Goal: Task Accomplishment & Management: Manage account settings

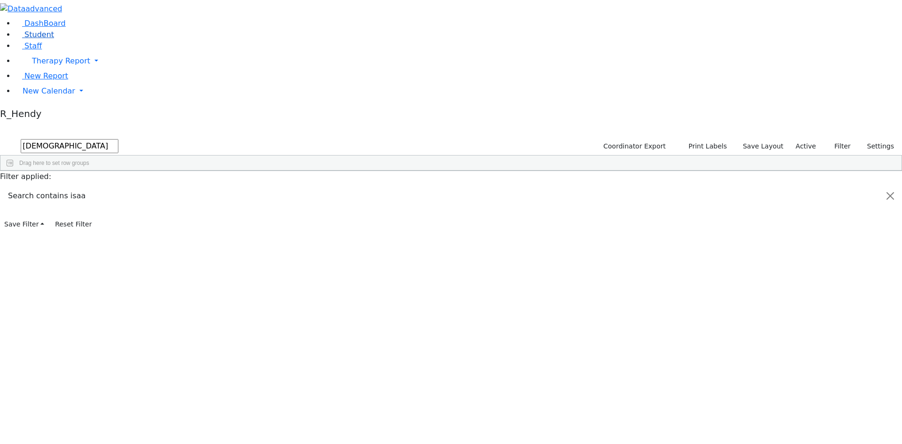
click at [50, 39] on link "Student" at bounding box center [34, 34] width 39 height 9
type input "niche"
click at [258, 186] on div "6511376 Gruber Niche 04/25/2022 Unknown HR The Preschool Kiryas Joel UFSD Presc…" at bounding box center [446, 192] width 892 height 13
click at [179, 186] on div "Niche" at bounding box center [149, 192] width 59 height 13
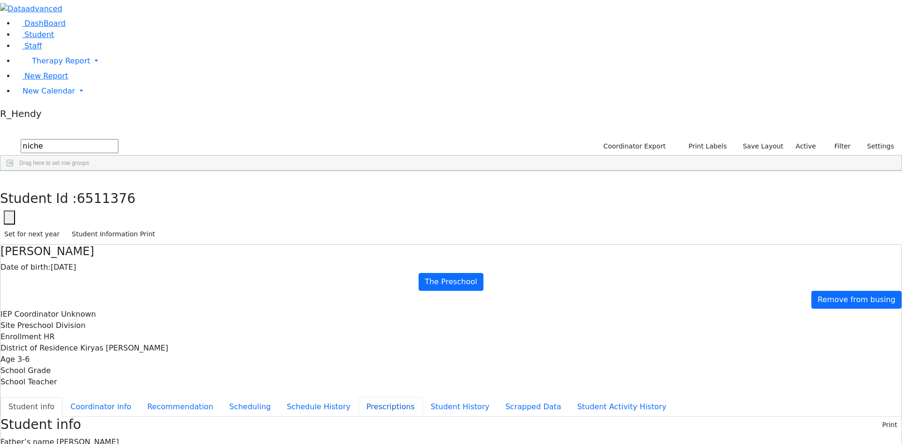
scroll to position [32, 0]
click at [219, 397] on button "Recommendation" at bounding box center [180, 407] width 82 height 20
checkbox input "true"
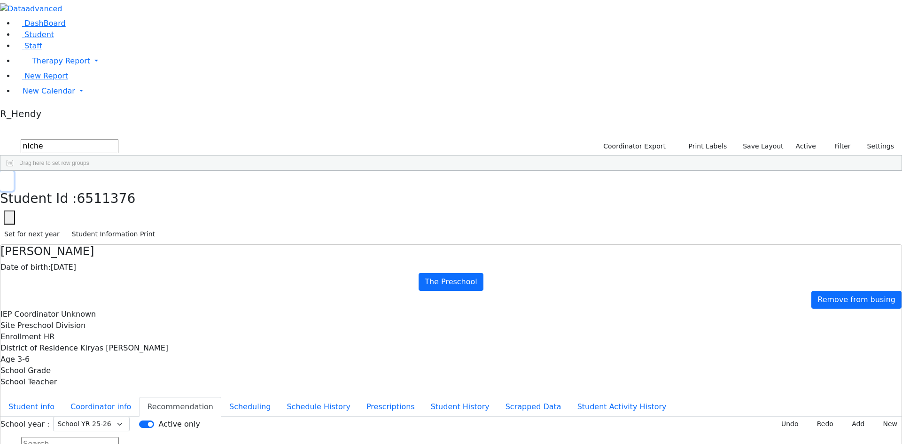
click at [9, 179] on icon "button" at bounding box center [6, 182] width 5 height 6
click at [38, 95] on span "New Calendar" at bounding box center [49, 90] width 53 height 9
click at [39, 114] on span "Calendar" at bounding box center [37, 109] width 34 height 9
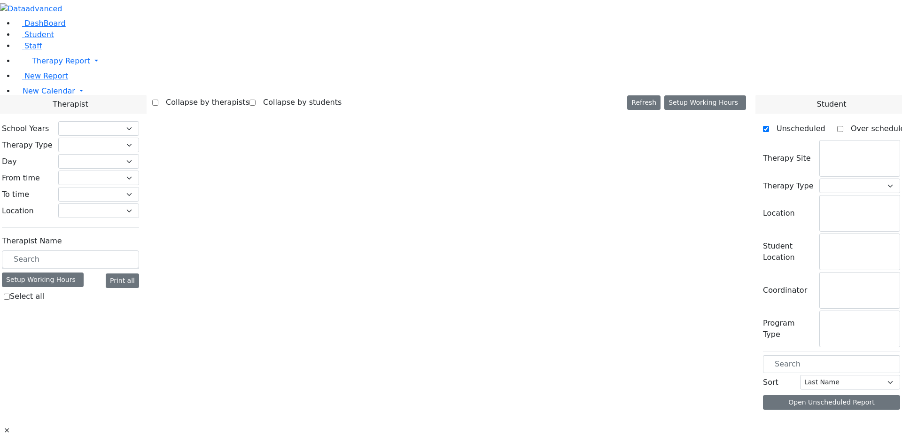
checkbox input "false"
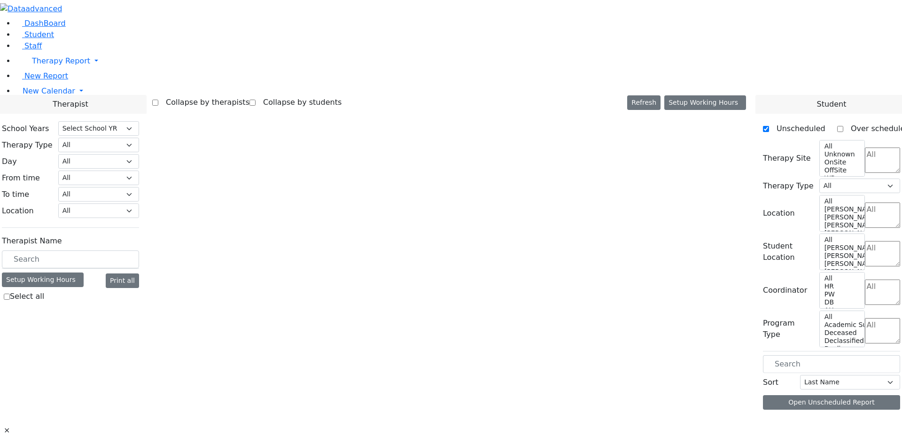
select select "212"
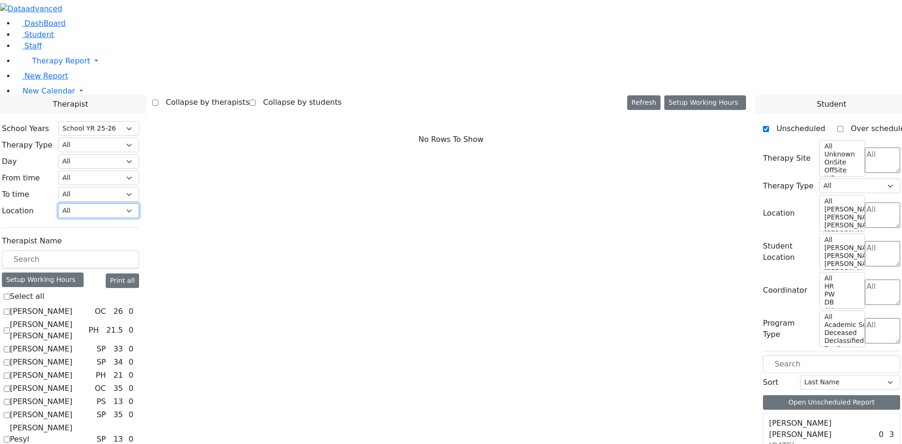
click at [139, 203] on select "All [PERSON_NAME] 5 [PERSON_NAME] 4 [PERSON_NAME] 3 [PERSON_NAME] 2 [PERSON_NAM…" at bounding box center [98, 210] width 81 height 15
select select "33"
click at [139, 203] on select "All [PERSON_NAME] 5 [PERSON_NAME] 4 [PERSON_NAME] 3 [PERSON_NAME] 2 [PERSON_NAM…" at bounding box center [98, 210] width 81 height 15
click at [72, 330] on label "Auslander Susanne" at bounding box center [41, 335] width 63 height 11
click at [10, 333] on input "Auslander Susanne" at bounding box center [7, 336] width 6 height 6
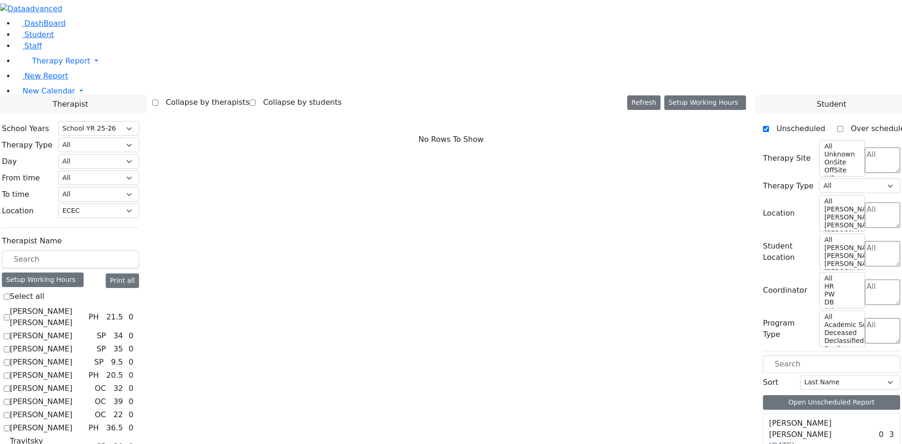
checkbox input "true"
select select "3"
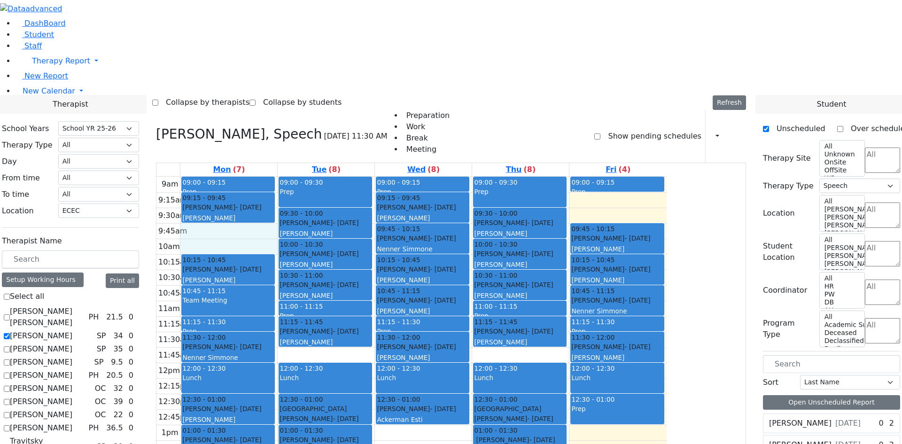
drag, startPoint x: 305, startPoint y: 110, endPoint x: 300, endPoint y: 121, distance: 11.6
click at [300, 177] on div "9am 9:15am 9:30am 9:45am 10am 10:15am 10:30am 10:45am 11am 11:15am 11:30am 11:4…" at bounding box center [412, 363] width 510 height 372
drag, startPoint x: 810, startPoint y: 377, endPoint x: 320, endPoint y: 120, distance: 553.5
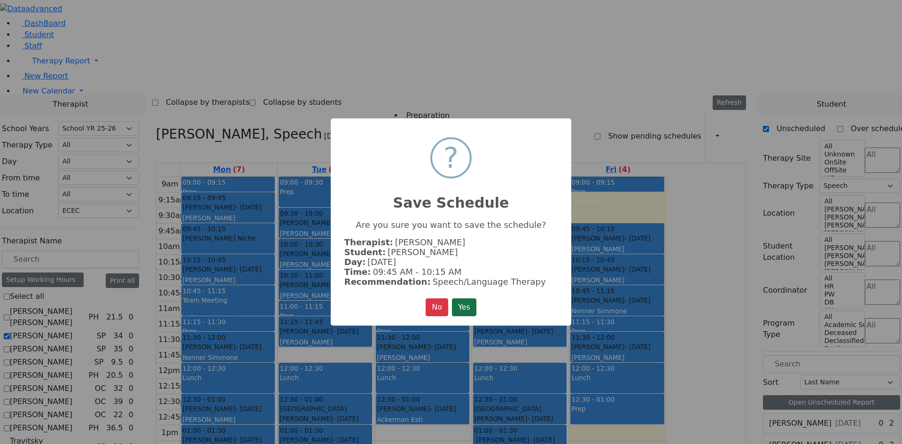
click at [469, 311] on button "Yes" at bounding box center [464, 307] width 24 height 18
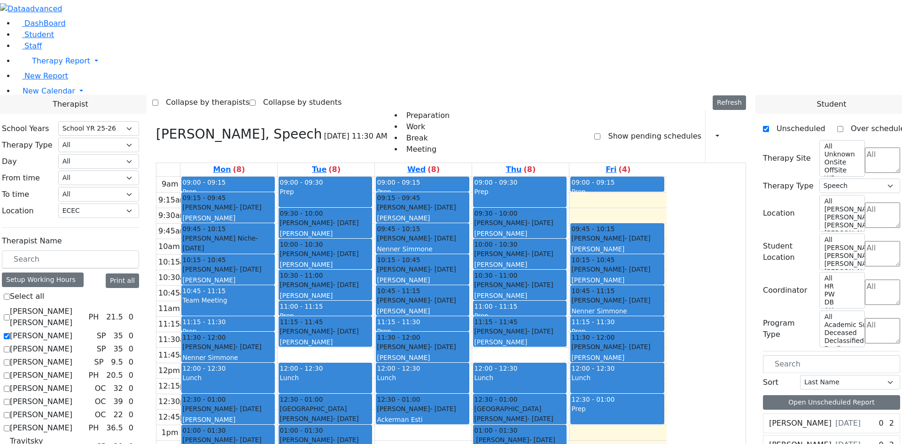
scroll to position [188, 0]
drag, startPoint x: 800, startPoint y: 330, endPoint x: 702, endPoint y: 87, distance: 261.9
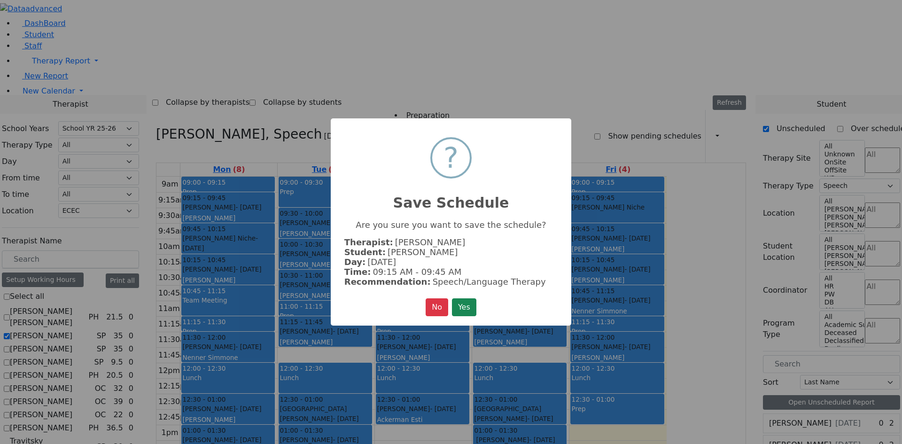
click at [473, 306] on button "Yes" at bounding box center [464, 307] width 24 height 18
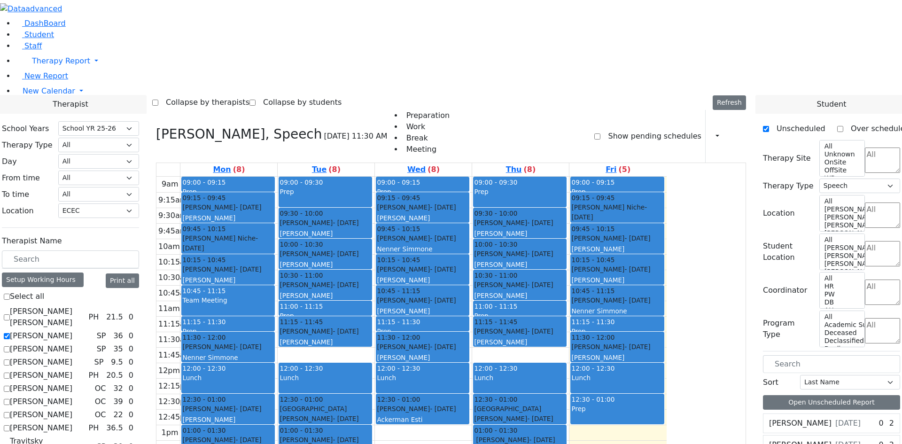
click at [72, 330] on label "Auslander Susanne" at bounding box center [41, 335] width 63 height 11
click at [10, 333] on input "Auslander Susanne" at bounding box center [7, 336] width 6 height 6
checkbox input "false"
select select
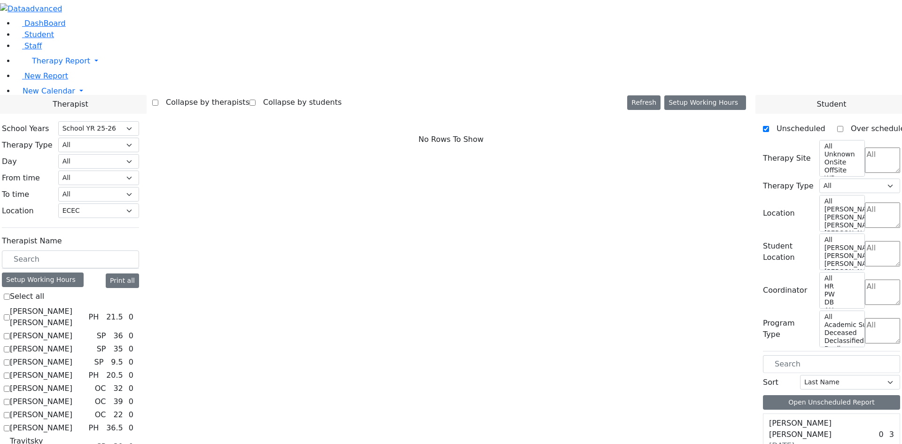
click at [72, 383] on label "[PERSON_NAME]" at bounding box center [41, 388] width 63 height 11
click at [10, 386] on input "[PERSON_NAME]" at bounding box center [7, 389] width 6 height 6
checkbox input "true"
select select "1"
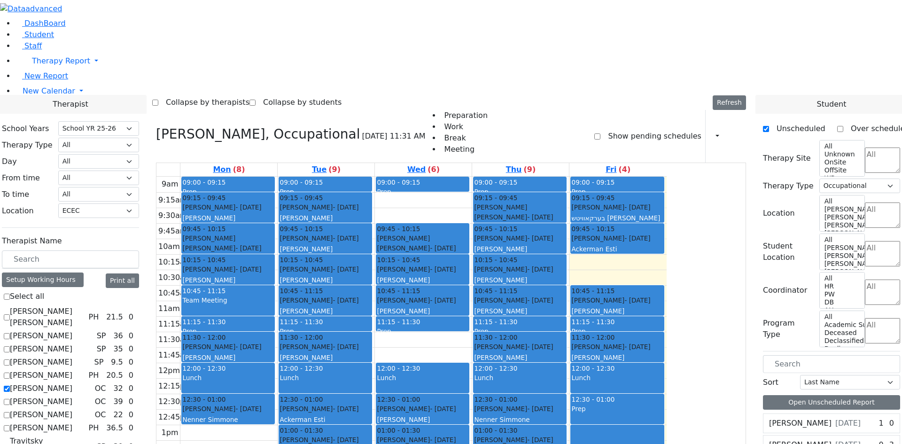
checkbox input "true"
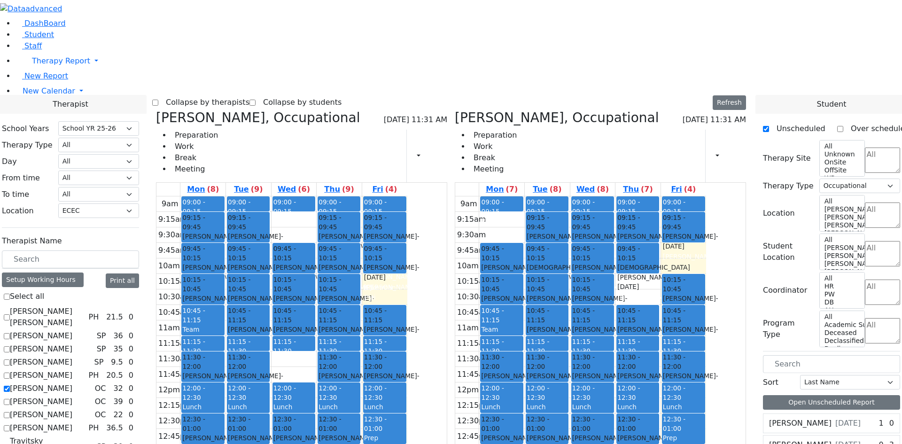
click at [72, 383] on label "[PERSON_NAME]" at bounding box center [41, 388] width 63 height 11
click at [10, 386] on input "[PERSON_NAME]" at bounding box center [7, 389] width 6 height 6
checkbox input "false"
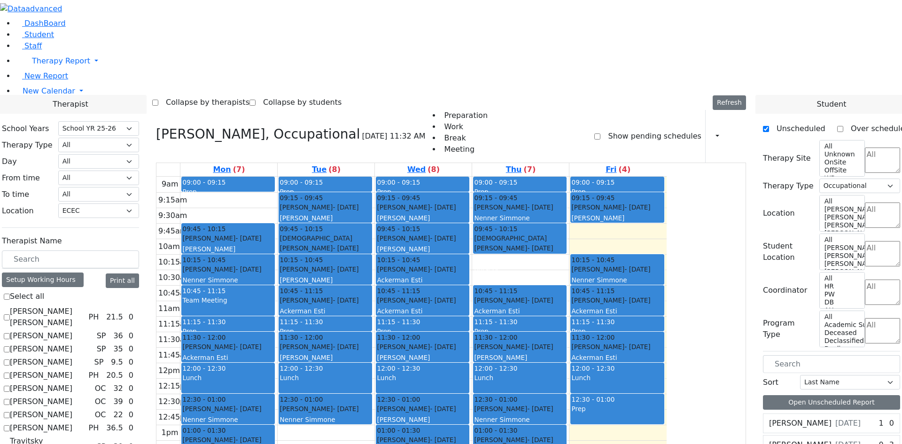
scroll to position [94, 0]
drag, startPoint x: 821, startPoint y: 387, endPoint x: 445, endPoint y: 321, distance: 381.1
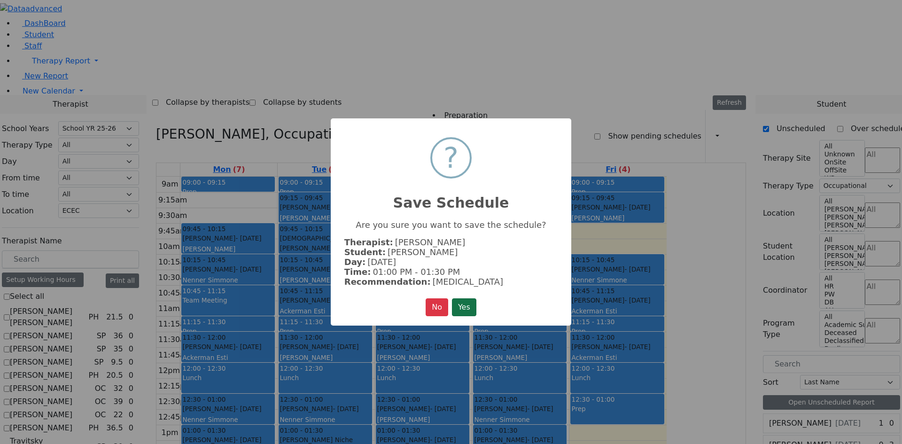
click at [457, 301] on button "Yes" at bounding box center [464, 307] width 24 height 18
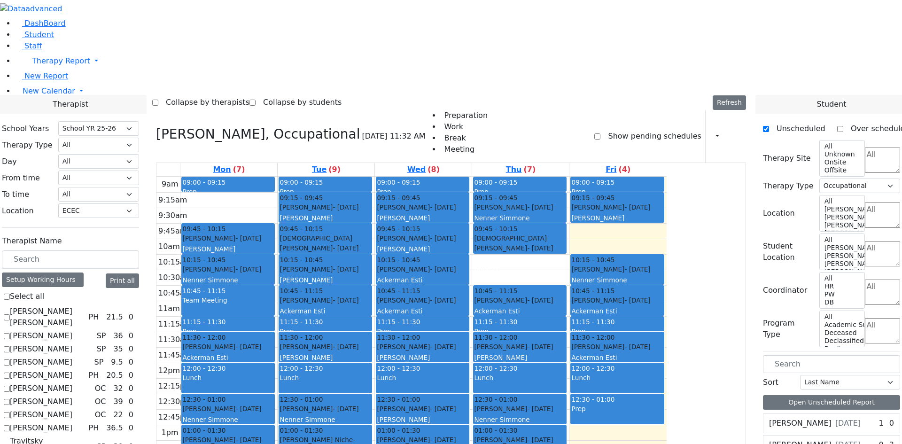
drag, startPoint x: 795, startPoint y: 386, endPoint x: 580, endPoint y: 151, distance: 318.4
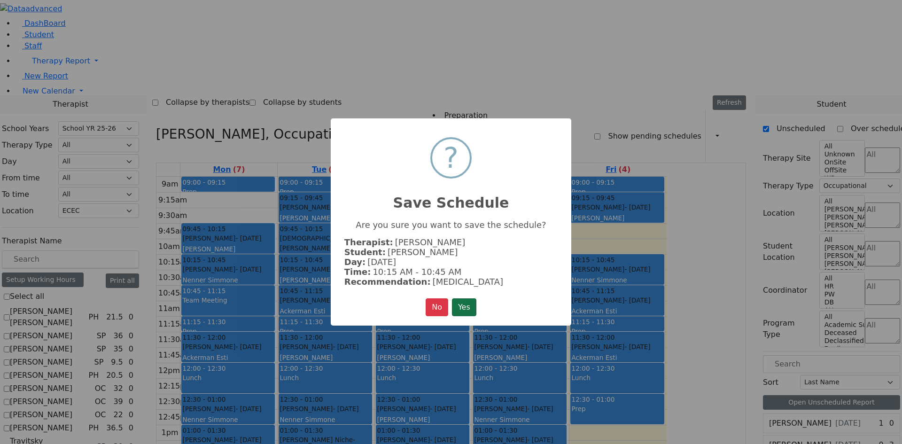
click at [465, 308] on button "Yes" at bounding box center [464, 307] width 24 height 18
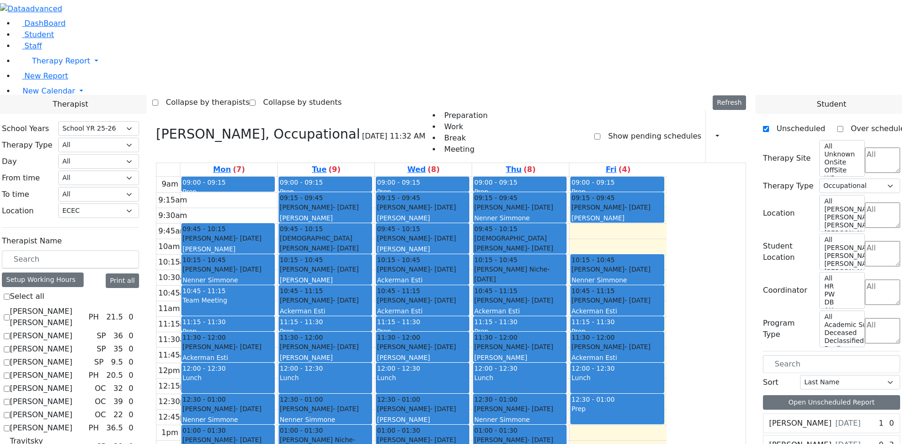
checkbox input "false"
select select
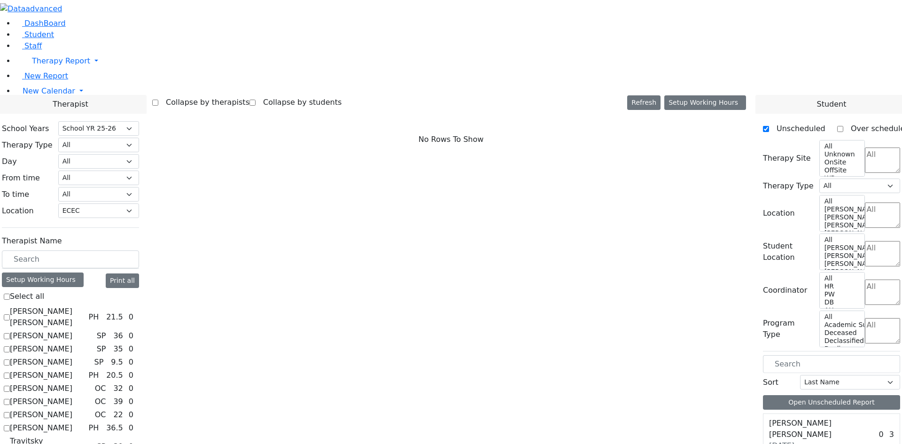
click at [72, 423] on label "[PERSON_NAME]" at bounding box center [41, 428] width 63 height 11
click at [10, 425] on input "[PERSON_NAME]" at bounding box center [7, 428] width 6 height 6
checkbox input "true"
select select "2"
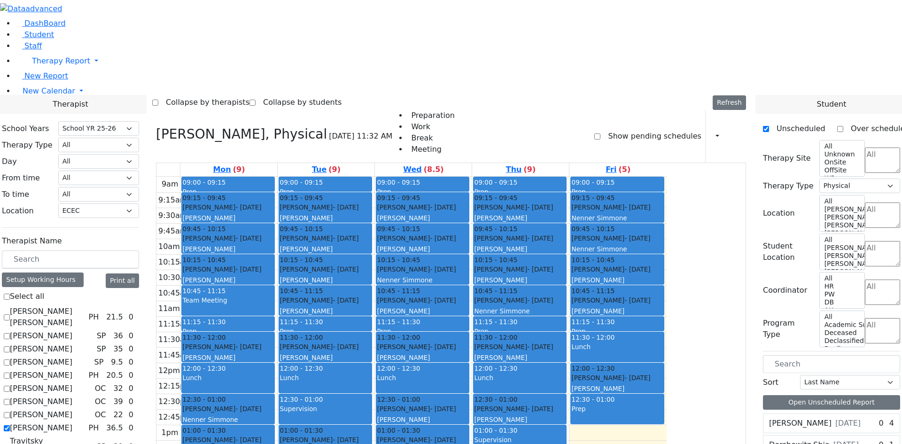
click at [72, 370] on label "[PERSON_NAME]" at bounding box center [41, 375] width 63 height 11
click at [10, 373] on input "[PERSON_NAME]" at bounding box center [7, 376] width 6 height 6
checkbox input "true"
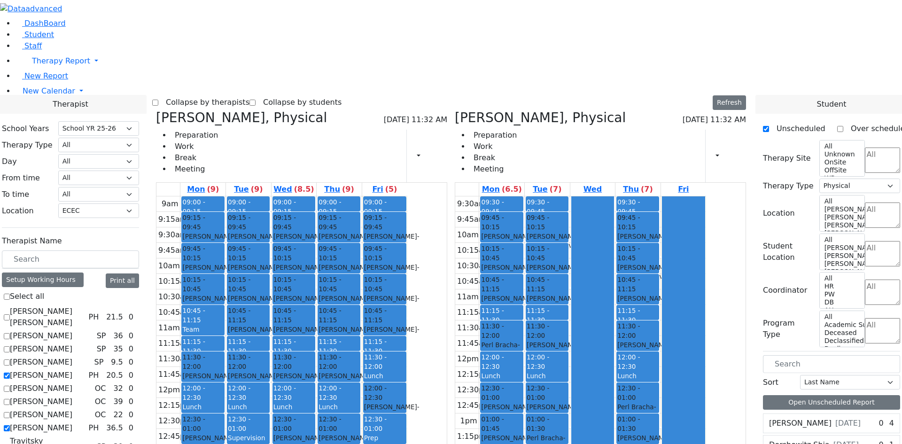
click at [72, 423] on label "[PERSON_NAME]" at bounding box center [41, 428] width 63 height 11
click at [10, 425] on input "[PERSON_NAME]" at bounding box center [7, 428] width 6 height 6
checkbox input "false"
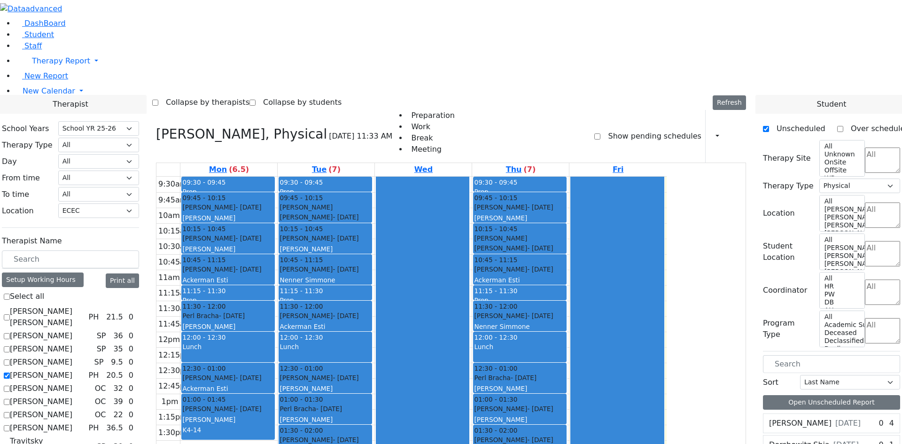
click at [85, 306] on label "Abramsky Sara Chana" at bounding box center [47, 317] width 75 height 23
click at [10, 314] on input "Abramsky Sara Chana" at bounding box center [7, 317] width 6 height 6
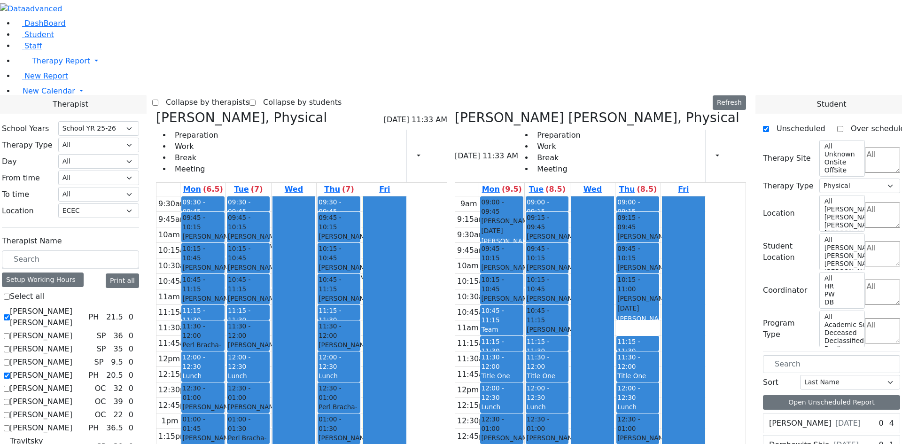
click at [85, 306] on label "Abramsky Sara Chana" at bounding box center [47, 317] width 75 height 23
click at [10, 314] on input "Abramsky Sara Chana" at bounding box center [7, 317] width 6 height 6
checkbox input "false"
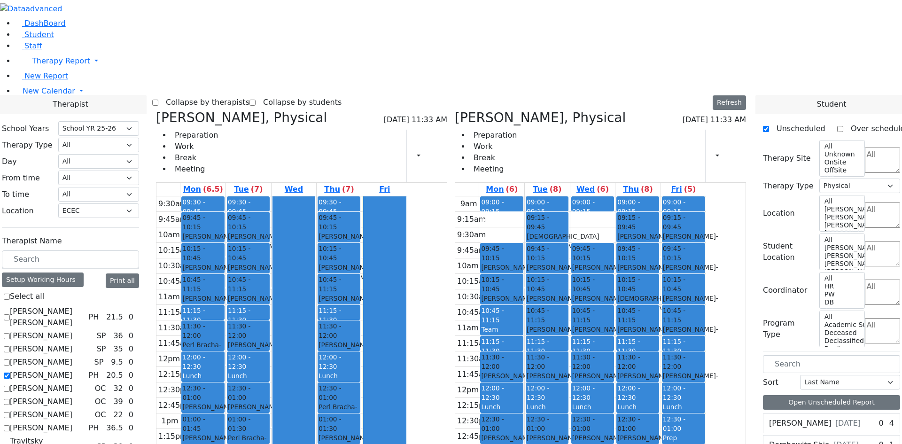
checkbox input "false"
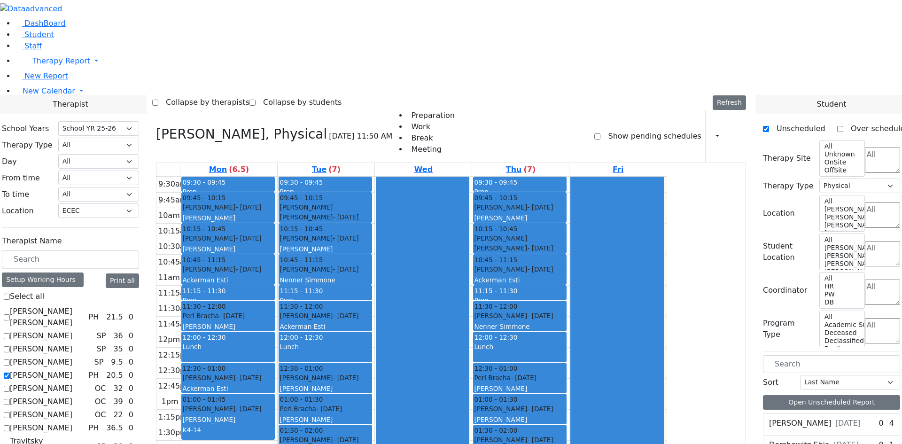
click at [72, 330] on label "Auslander Susanne" at bounding box center [41, 335] width 63 height 11
click at [10, 333] on input "Auslander Susanne" at bounding box center [7, 336] width 6 height 6
checkbox input "true"
select select
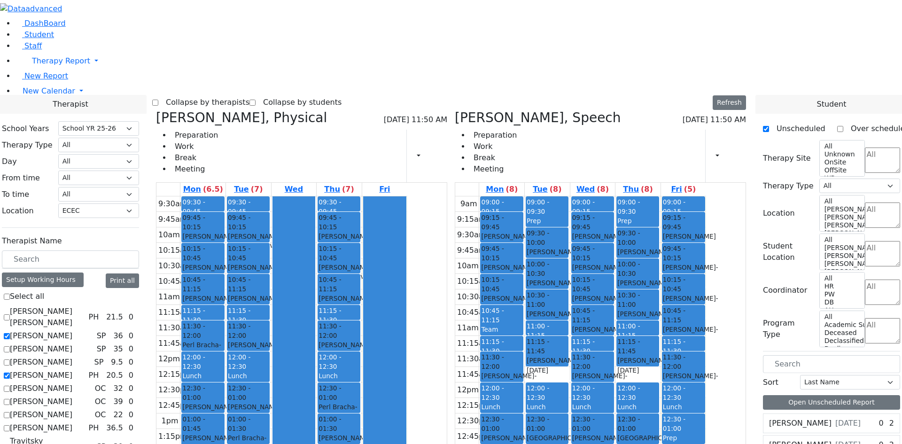
click at [72, 330] on label "Auslander Susanne" at bounding box center [41, 335] width 63 height 11
click at [10, 333] on input "Auslander Susanne" at bounding box center [7, 336] width 6 height 6
checkbox input "false"
select select "2"
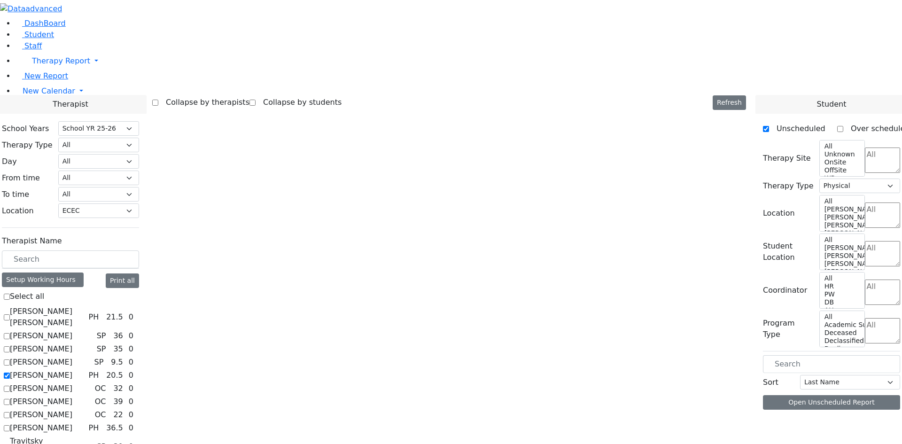
scroll to position [0, 0]
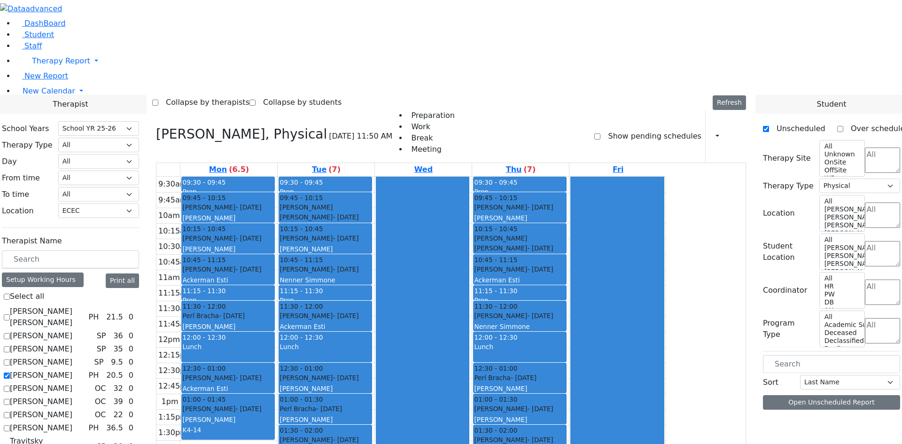
click at [85, 306] on label "Abramsky Sara Chana" at bounding box center [47, 317] width 75 height 23
click at [10, 314] on input "Abramsky Sara Chana" at bounding box center [7, 317] width 6 height 6
checkbox input "true"
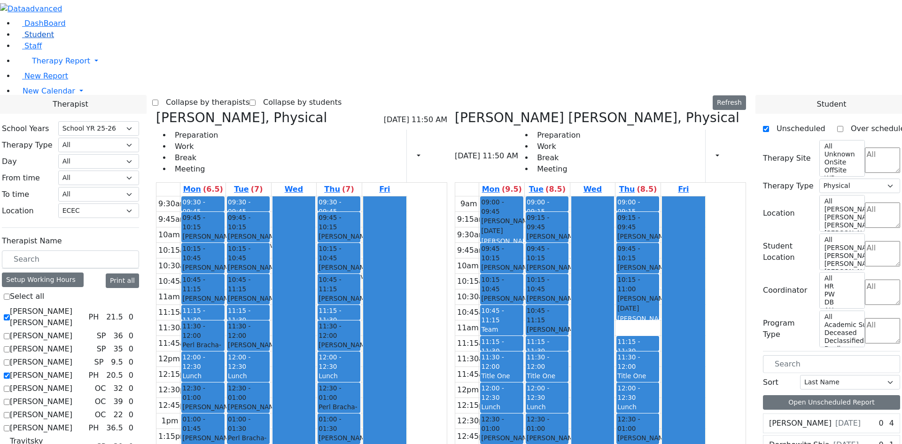
click at [24, 39] on span "Student" at bounding box center [39, 34] width 30 height 9
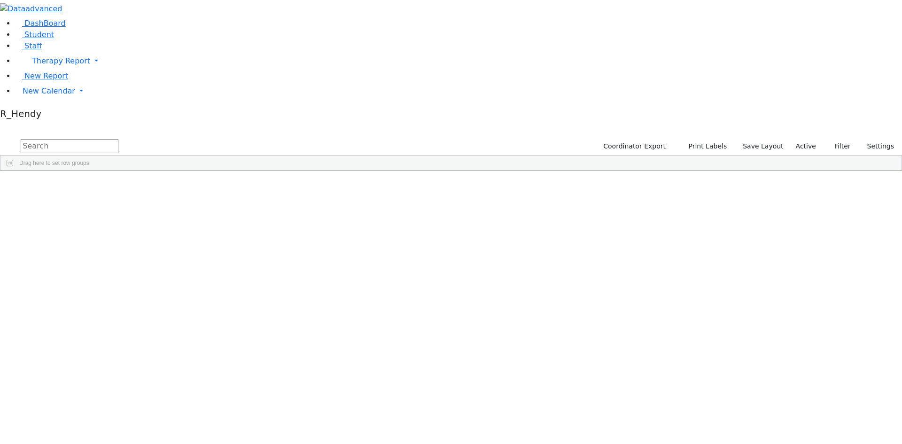
click at [118, 139] on input "text" at bounding box center [70, 146] width 98 height 14
click at [179, 186] on div "Niche" at bounding box center [149, 192] width 59 height 13
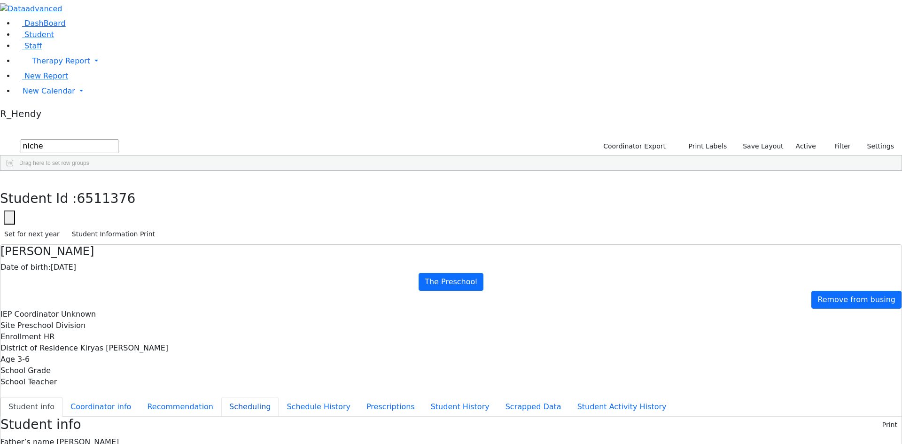
click at [226, 397] on button "Scheduling" at bounding box center [249, 407] width 57 height 20
click at [173, 123] on div "Students 1 A 24 K 24 W 24 A 24 K 24 W 24 876" at bounding box center [451, 130] width 902 height 14
click at [14, 171] on button "button" at bounding box center [7, 181] width 14 height 20
drag, startPoint x: 158, startPoint y: 41, endPoint x: 66, endPoint y: 35, distance: 92.8
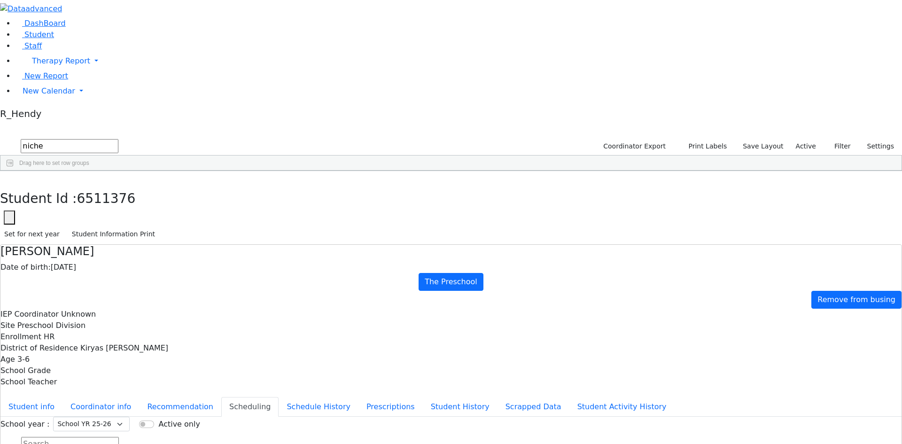
click at [67, 35] on div "DashBoard Student Staff Therapy Report Student Old Calendar Report" at bounding box center [451, 265] width 902 height 530
type input "joseph"
click at [177, 416] on div "Joseph" at bounding box center [147, 422] width 60 height 13
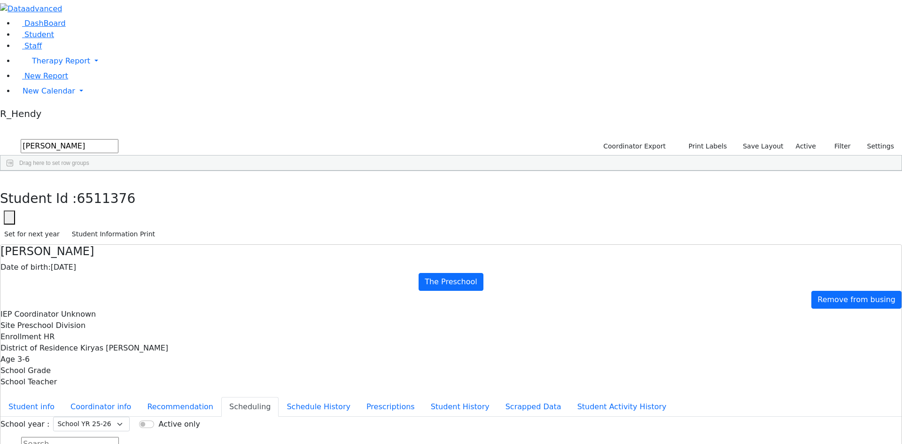
click at [177, 416] on div "Joseph" at bounding box center [147, 422] width 60 height 13
click at [221, 397] on button "Recommendation" at bounding box center [180, 407] width 82 height 20
checkbox input "true"
click at [63, 397] on button "Student info" at bounding box center [31, 407] width 62 height 20
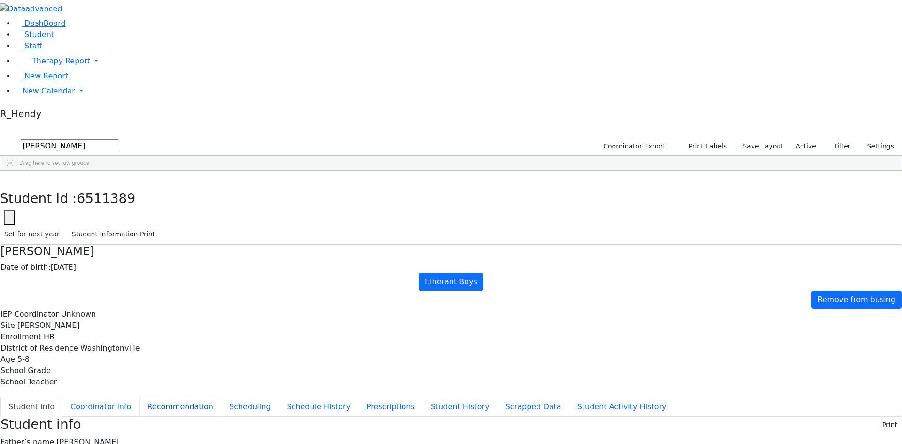
click at [220, 397] on button "Recommendation" at bounding box center [180, 407] width 82 height 20
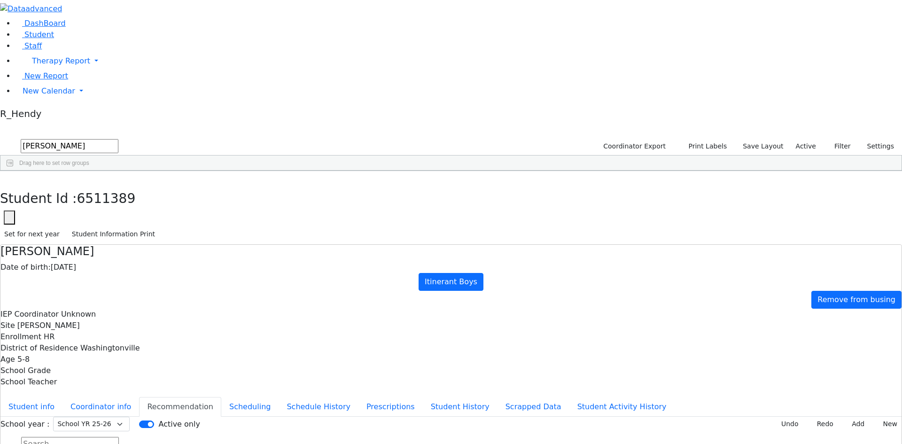
drag, startPoint x: 534, startPoint y: 266, endPoint x: 549, endPoint y: 262, distance: 16.2
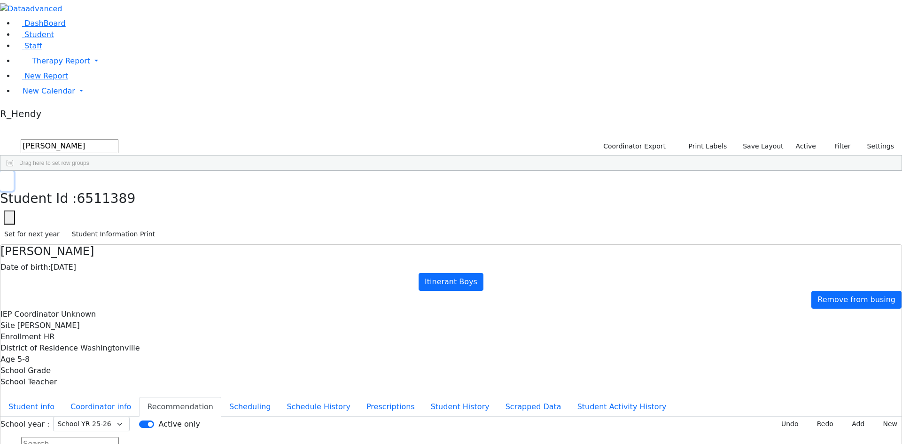
click at [14, 171] on button "button" at bounding box center [7, 181] width 14 height 20
click at [24, 95] on span "New Calendar" at bounding box center [49, 90] width 53 height 9
click at [52, 125] on span "Teacher Report" at bounding box center [51, 121] width 56 height 9
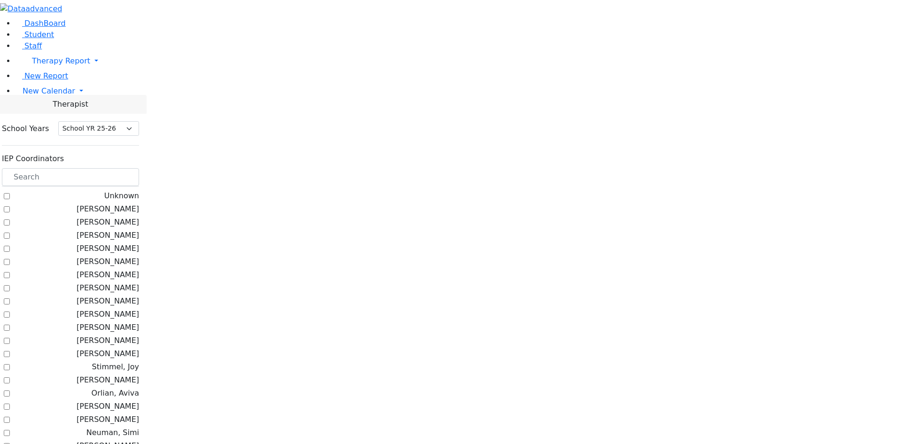
select select "212"
click at [31, 95] on span "New Calendar" at bounding box center [49, 90] width 53 height 9
click at [47, 116] on link "Calendar" at bounding box center [37, 109] width 34 height 11
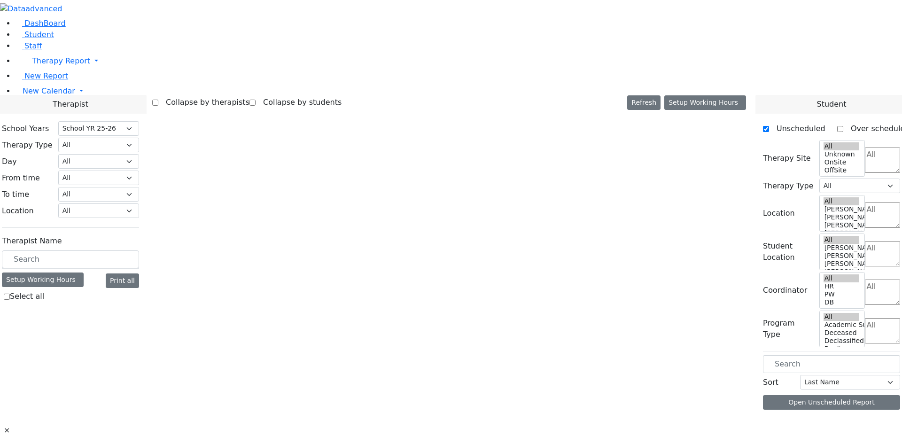
select select "212"
select select "2"
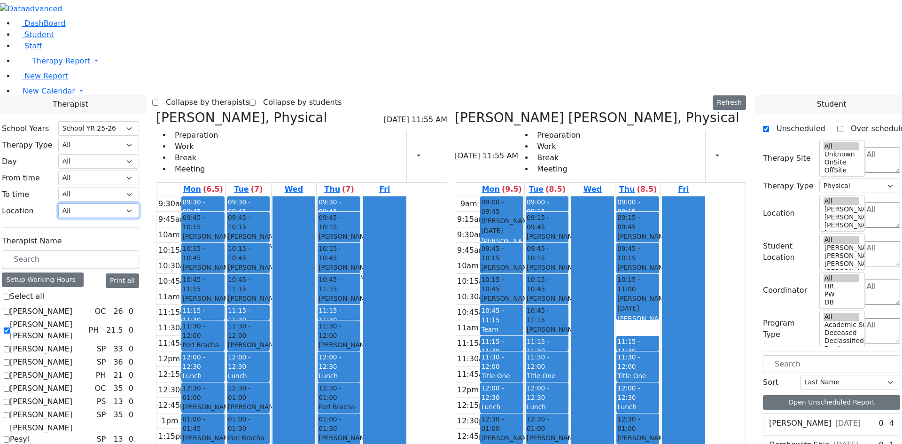
click at [139, 203] on select "All [PERSON_NAME] 5 [PERSON_NAME] 4 [PERSON_NAME] 3 [PERSON_NAME] 2 [PERSON_NAM…" at bounding box center [98, 210] width 81 height 15
select select "33"
click at [139, 203] on select "All [PERSON_NAME] 5 [PERSON_NAME] 4 [PERSON_NAME] 3 [PERSON_NAME] 2 [PERSON_NAM…" at bounding box center [98, 210] width 81 height 15
click at [114, 306] on div "Abramsky Sara Chana PH 21.5 0 Auslander Susanne SP 36 0 Berger Gitty SP 35" at bounding box center [70, 402] width 137 height 192
click at [72, 370] on label "Fried Tamar" at bounding box center [41, 375] width 63 height 11
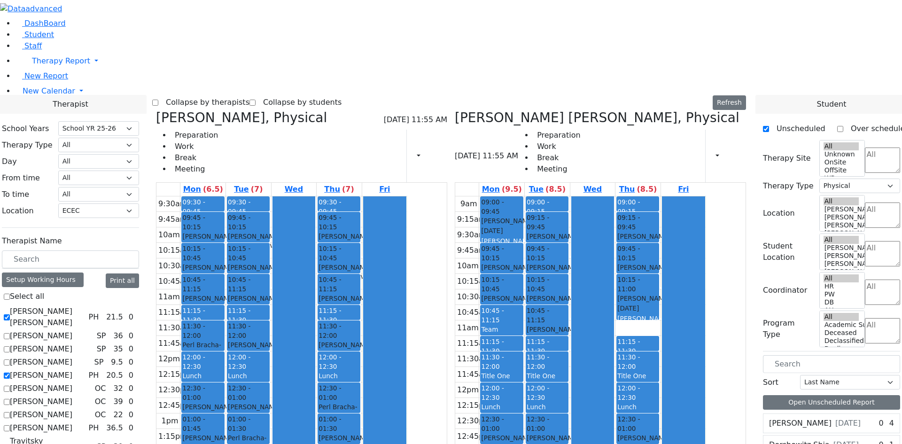
click at [10, 373] on input "Fried Tamar" at bounding box center [7, 376] width 6 height 6
checkbox input "false"
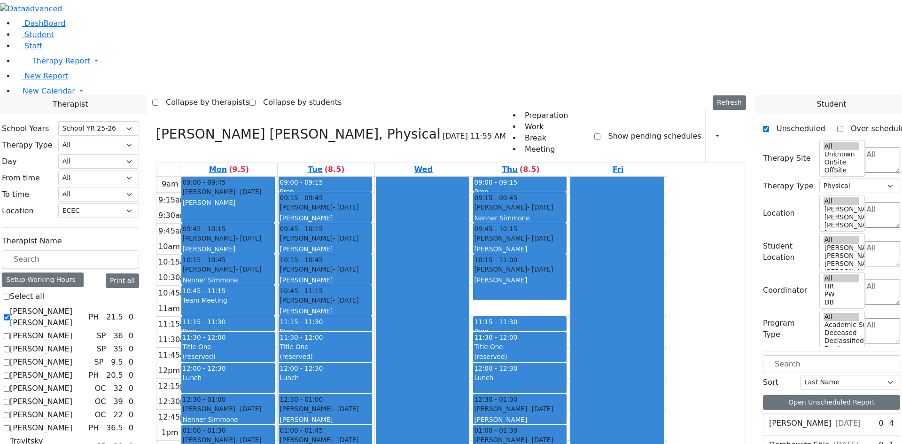
checkbox input "true"
select select
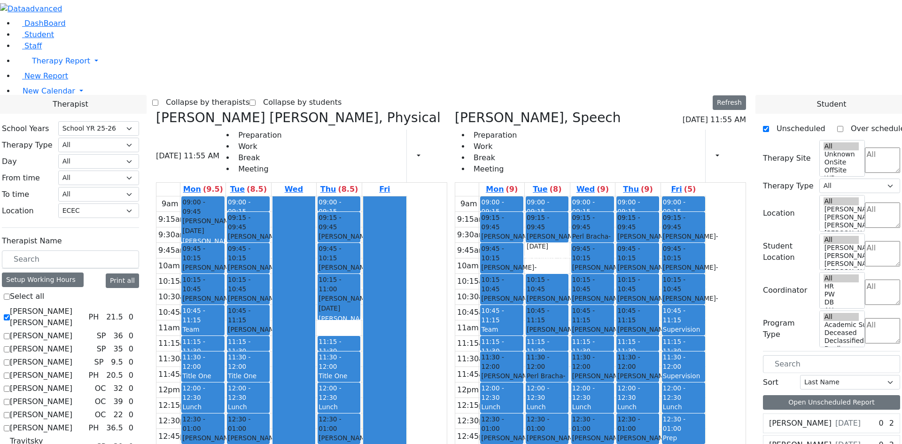
drag, startPoint x: 116, startPoint y: 381, endPoint x: 116, endPoint y: 371, distance: 9.9
click at [116, 376] on div "Abramsky Sara Chana PH 21.5 0 Auslander Susanne SP 36 0 Berger Gitty SP 35" at bounding box center [70, 402] width 137 height 192
checkbox input "false"
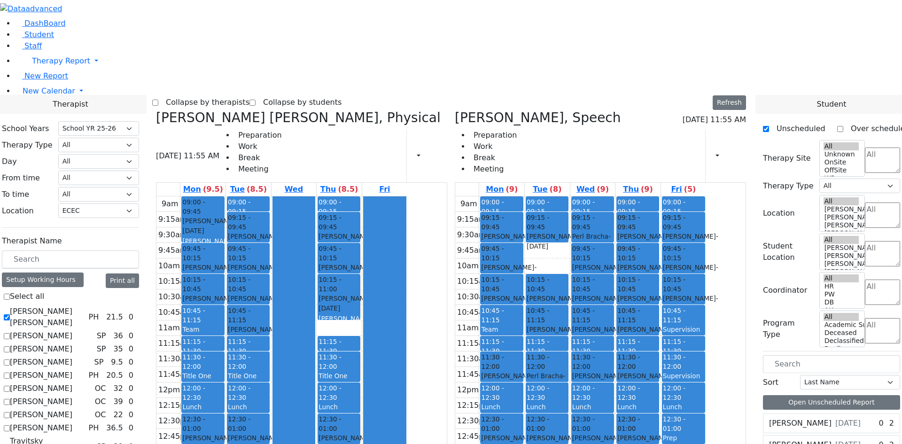
select select "2"
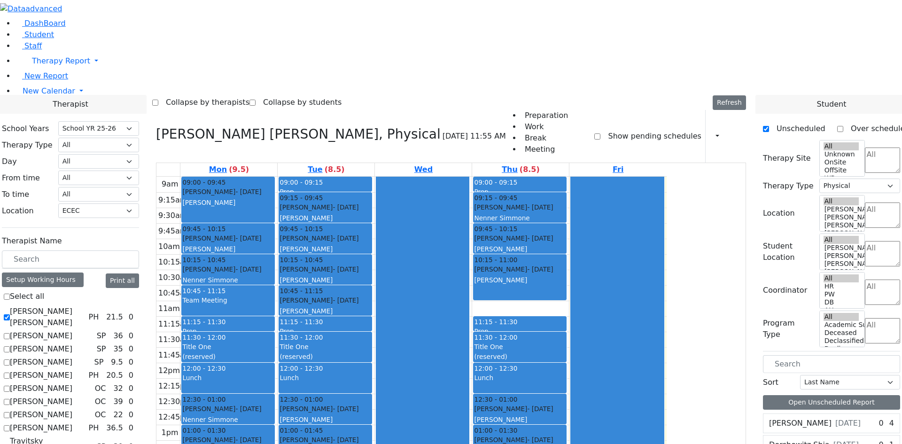
click at [72, 344] on label "Berger Gitty" at bounding box center [41, 349] width 63 height 11
click at [10, 346] on input "Berger Gitty" at bounding box center [7, 349] width 6 height 6
checkbox input "true"
select select
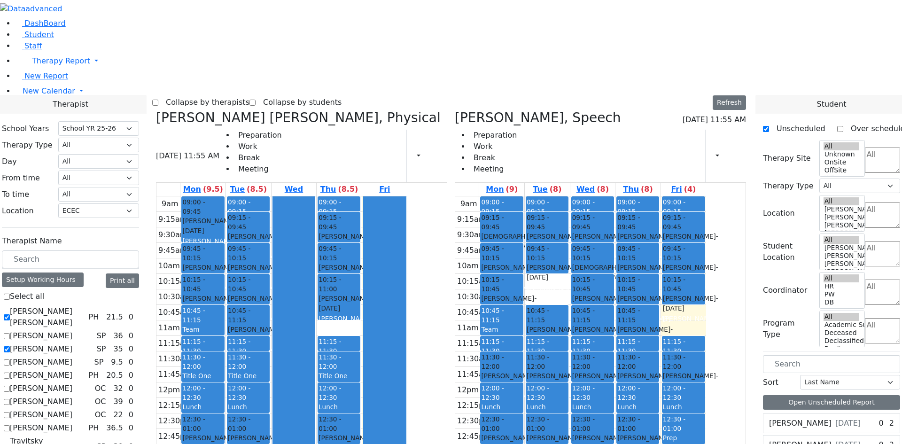
click at [85, 306] on label "[PERSON_NAME] [PERSON_NAME]" at bounding box center [47, 317] width 75 height 23
click at [10, 314] on input "[PERSON_NAME] [PERSON_NAME]" at bounding box center [7, 317] width 6 height 6
checkbox input "false"
select select "3"
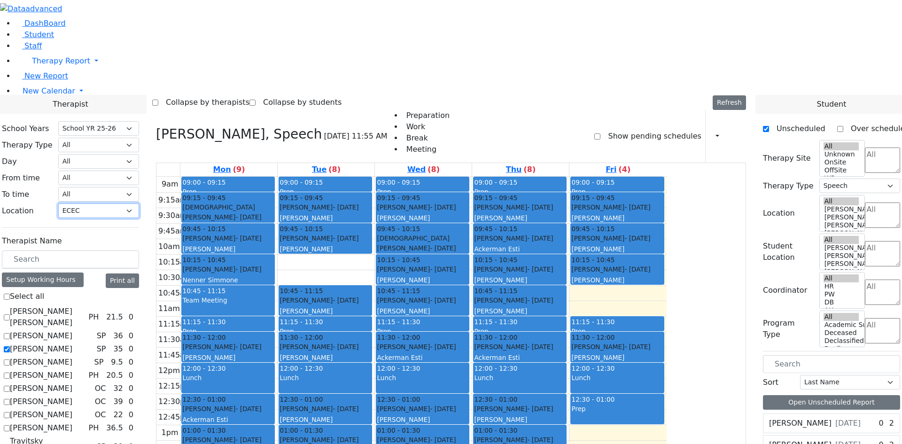
click at [139, 203] on select "All Binyan Klein 5 Binyan Klein 4 Binyan Klein 3 Binyan Klein 2 Binyan Klein 1 …" at bounding box center [98, 210] width 81 height 15
select select
click at [139, 203] on select "All Binyan Klein 5 Binyan Klein 4 Binyan Klein 3 Binyan Klein 2 Binyan Klein 1 …" at bounding box center [98, 210] width 81 height 15
click at [72, 409] on label "[PERSON_NAME]" at bounding box center [41, 414] width 63 height 11
click at [10, 412] on input "[PERSON_NAME]" at bounding box center [7, 415] width 6 height 6
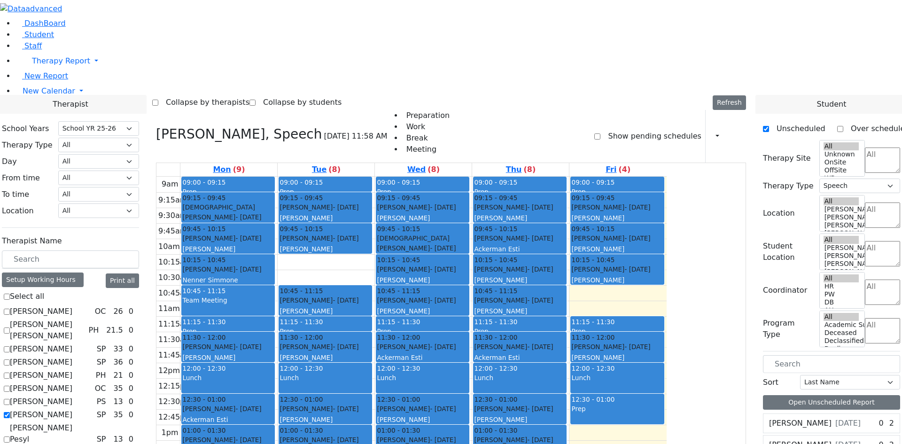
checkbox input "false"
select select
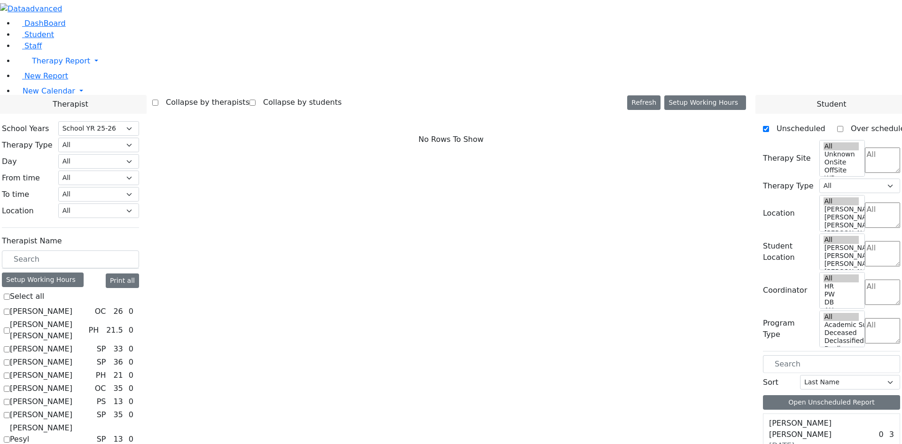
checkbox input "true"
select select "4"
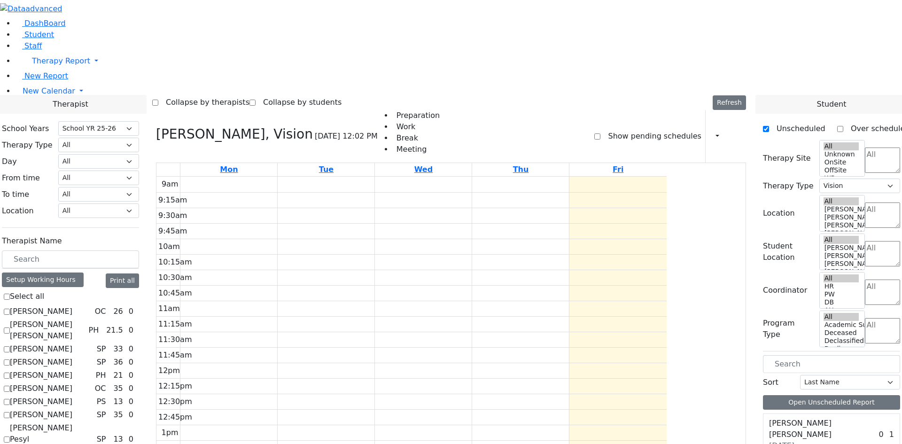
scroll to position [190, 0]
drag, startPoint x: 805, startPoint y: 420, endPoint x: 282, endPoint y: 132, distance: 597.2
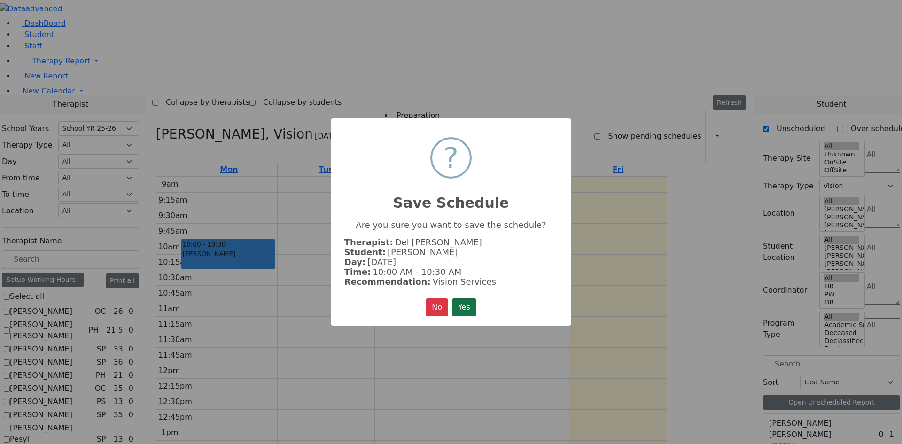
click at [460, 305] on button "Yes" at bounding box center [464, 307] width 24 height 18
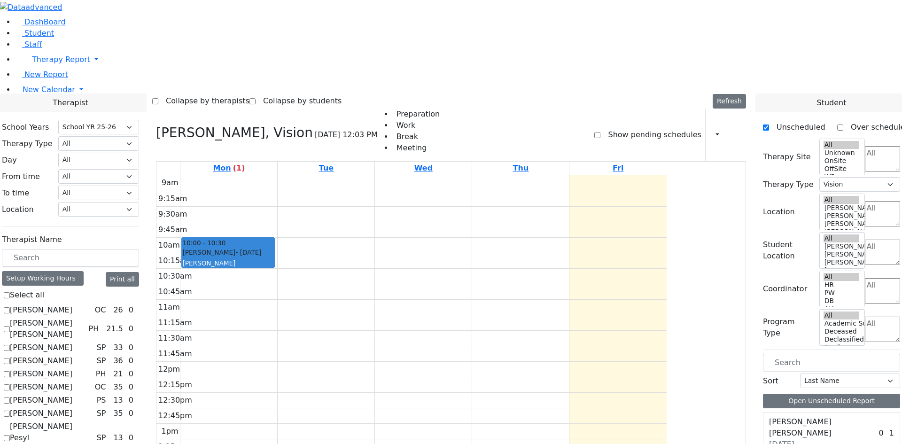
scroll to position [47, 0]
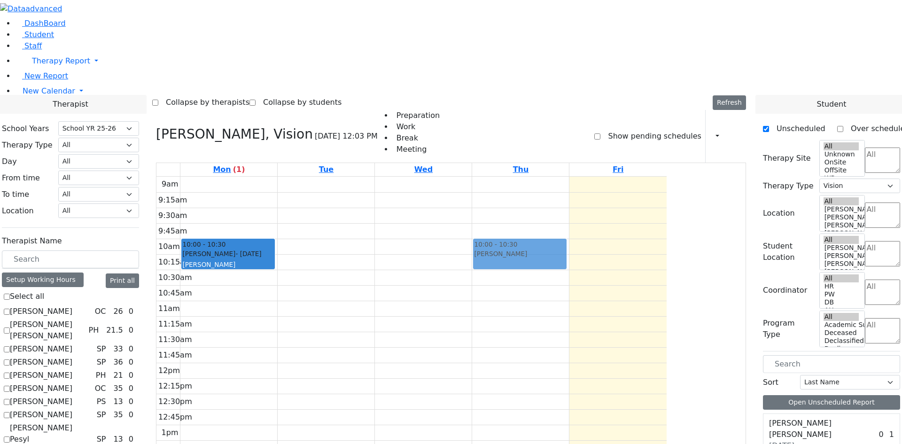
drag, startPoint x: 820, startPoint y: 359, endPoint x: 595, endPoint y: 133, distance: 318.7
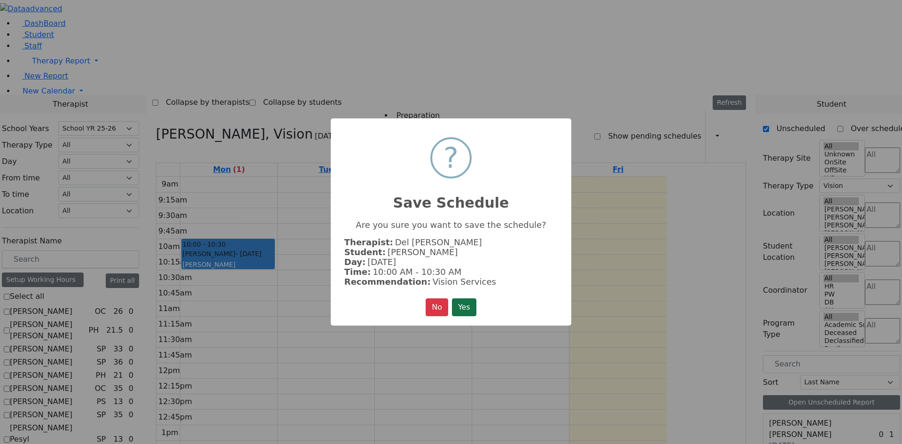
click at [465, 306] on button "Yes" at bounding box center [464, 307] width 24 height 18
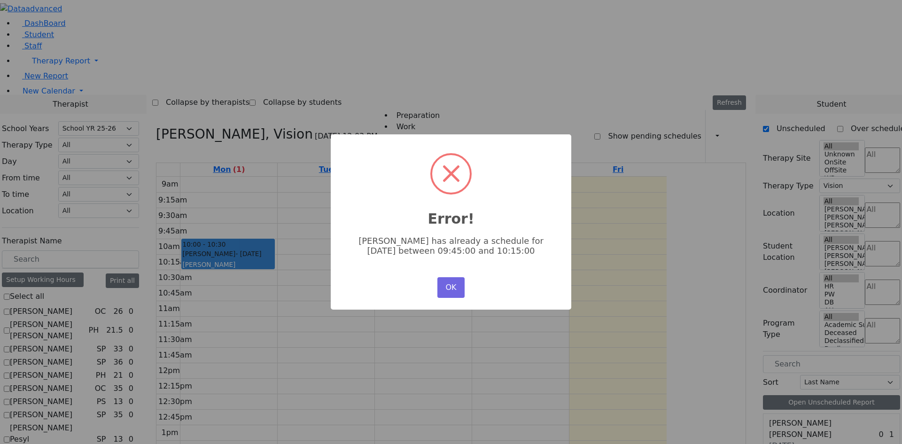
scroll to position [47, 0]
click at [446, 284] on button "OK" at bounding box center [451, 287] width 27 height 21
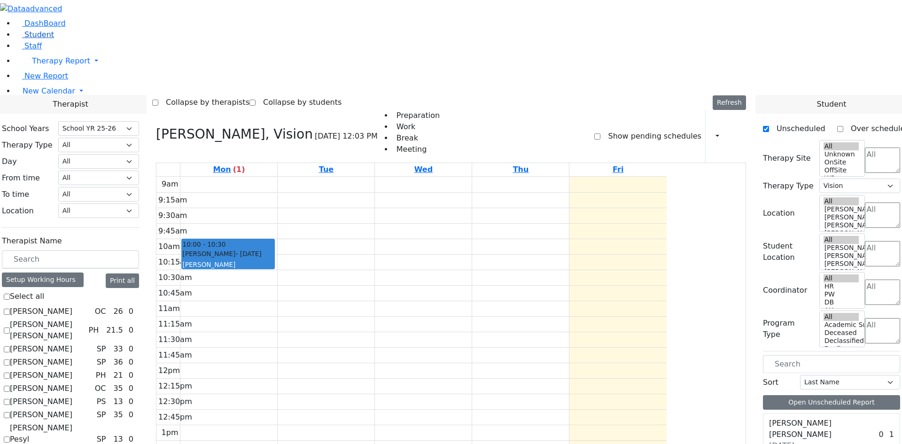
click at [52, 39] on link "Student" at bounding box center [34, 34] width 39 height 9
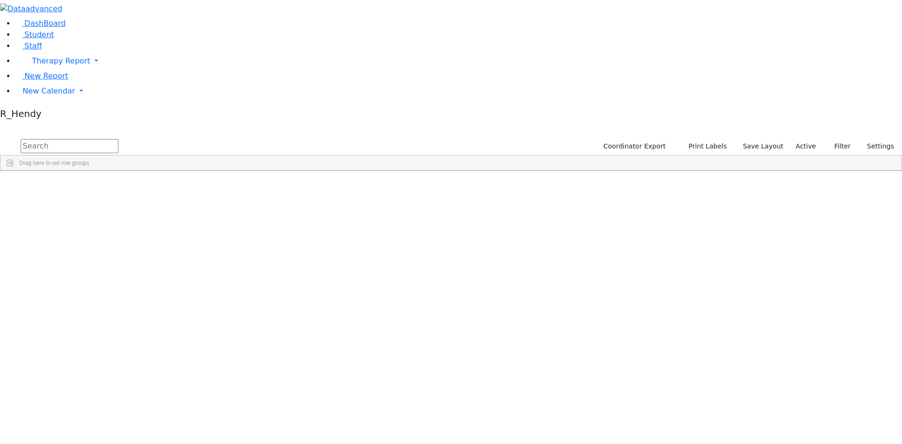
click at [118, 139] on input "text" at bounding box center [70, 146] width 98 height 14
type input "lev"
click at [179, 226] on div "[PERSON_NAME]" at bounding box center [149, 232] width 59 height 13
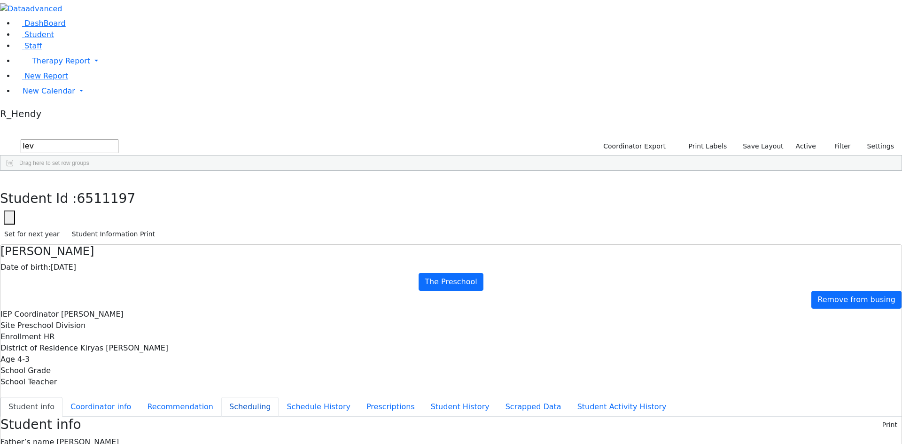
click at [221, 397] on button "Scheduling" at bounding box center [249, 407] width 57 height 20
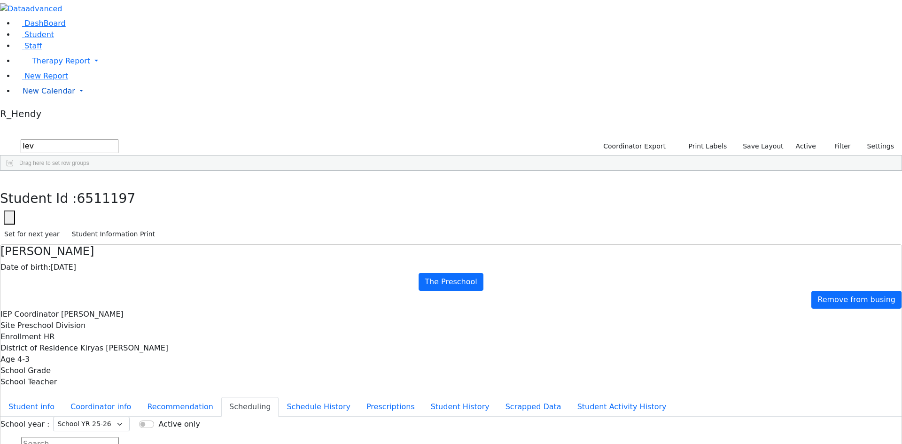
click at [42, 101] on link "New Calendar" at bounding box center [458, 91] width 887 height 19
click at [40, 114] on span "Calendar" at bounding box center [37, 109] width 34 height 9
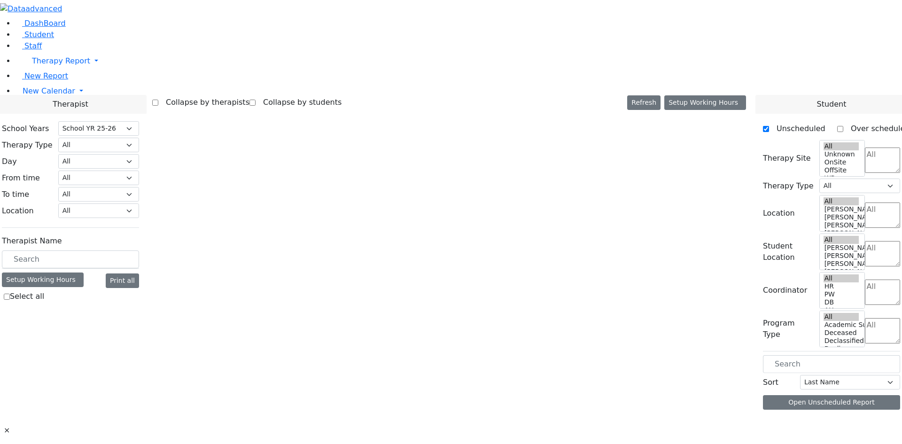
select select "212"
select select "4"
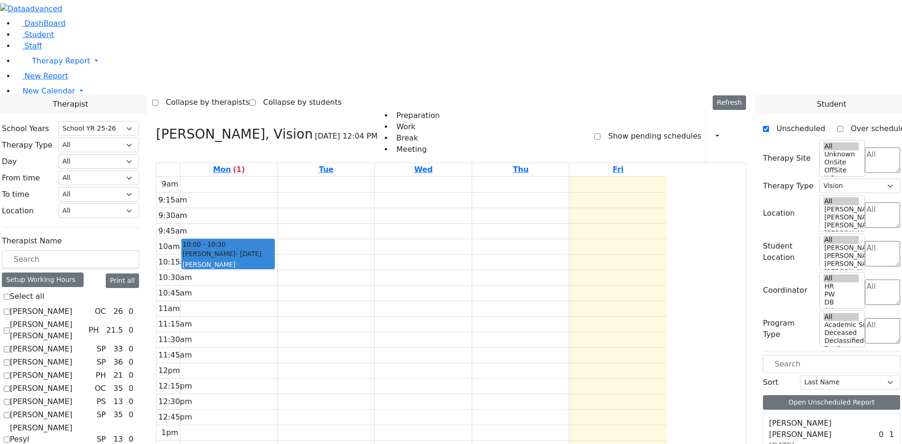
click at [85, 319] on label "[PERSON_NAME] [PERSON_NAME]" at bounding box center [47, 330] width 75 height 23
click at [10, 328] on input "[PERSON_NAME] [PERSON_NAME]" at bounding box center [7, 331] width 6 height 6
checkbox input "true"
select select
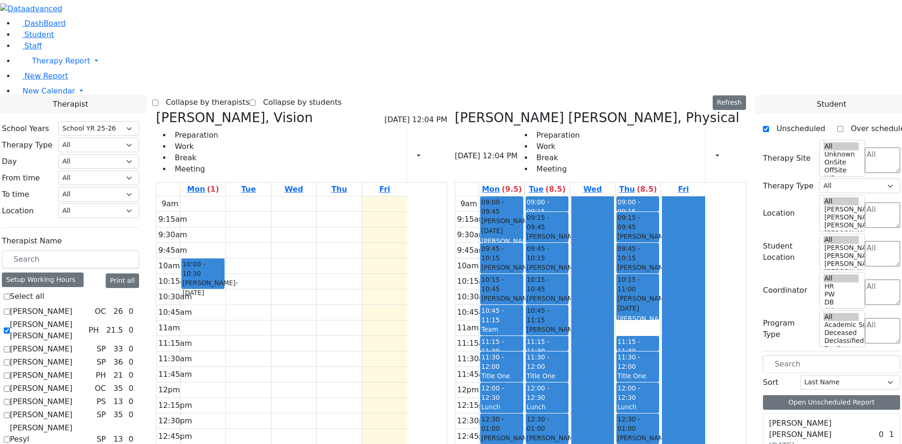
click at [658, 263] on div "[PERSON_NAME] - [DATE]" at bounding box center [638, 272] width 41 height 19
click at [658, 244] on span "09:45 - 10:15" at bounding box center [638, 253] width 41 height 19
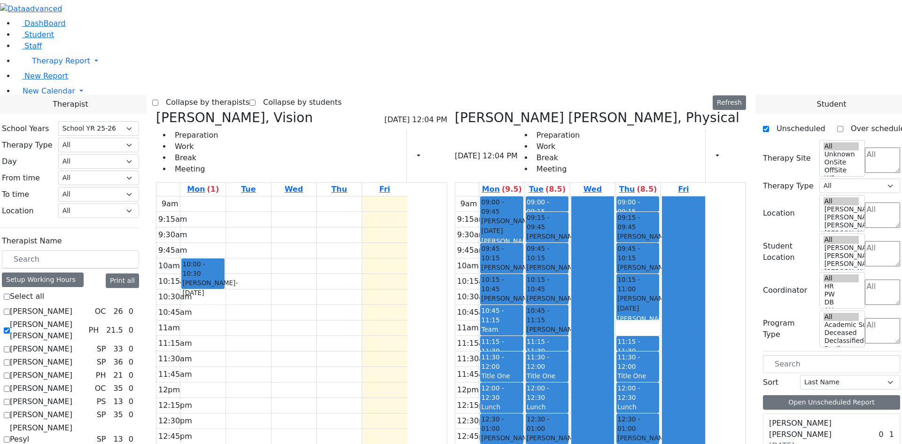
checkbox input "true"
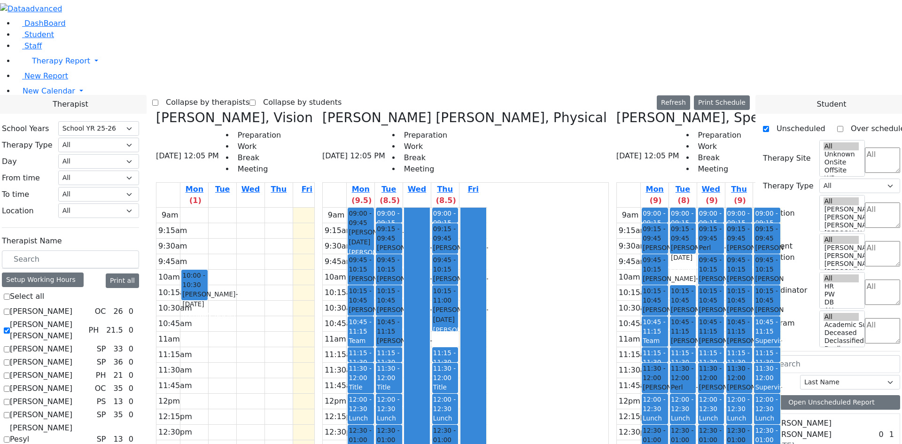
scroll to position [120, 0]
checkbox input "false"
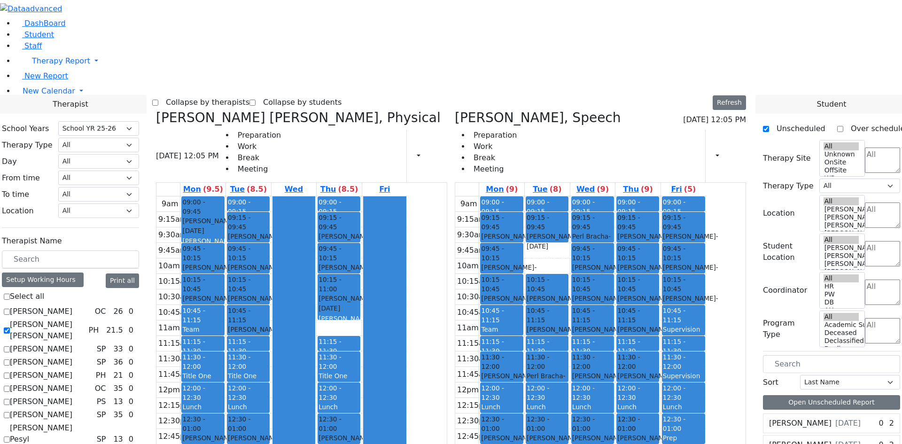
click at [658, 325] on div "[PERSON_NAME] - [DATE]" at bounding box center [638, 334] width 41 height 19
click at [673, 326] on span "- [DATE]" at bounding box center [645, 334] width 55 height 17
click at [39, 39] on span "Student" at bounding box center [39, 34] width 30 height 9
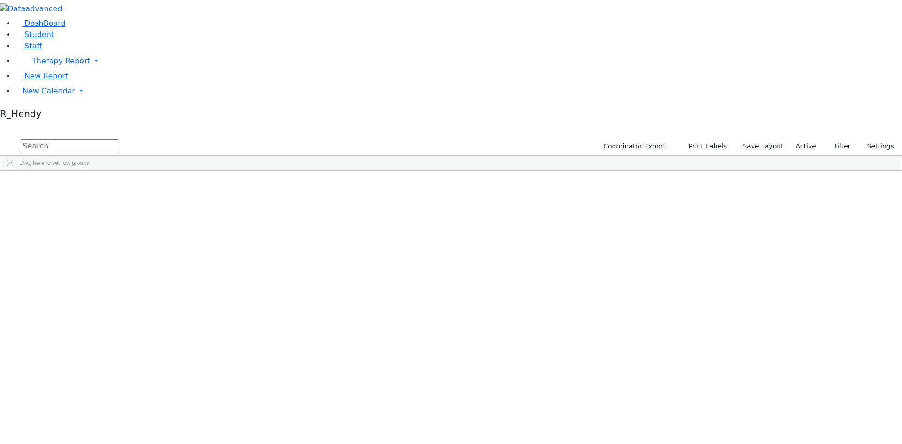
click at [118, 139] on input "text" at bounding box center [70, 146] width 98 height 14
type input "lev"
click at [179, 226] on div "[PERSON_NAME]" at bounding box center [149, 232] width 59 height 13
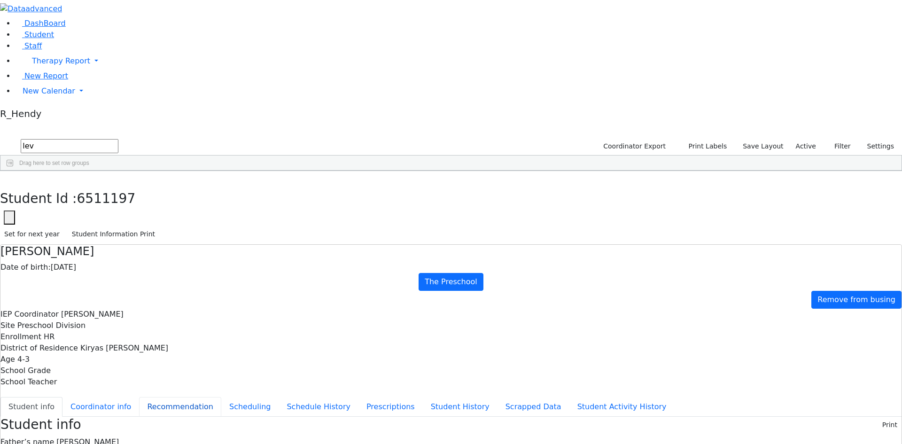
click at [221, 397] on button "Recommendation" at bounding box center [180, 407] width 82 height 20
checkbox input "true"
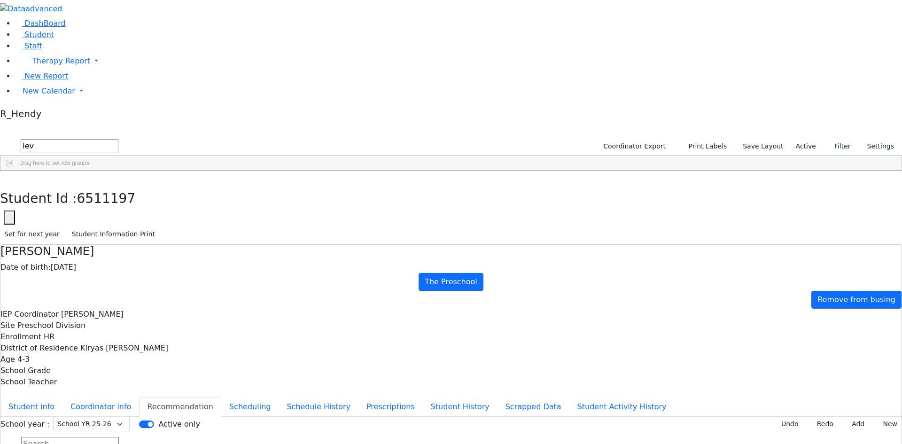
click at [221, 397] on button "Scheduling" at bounding box center [249, 407] width 57 height 20
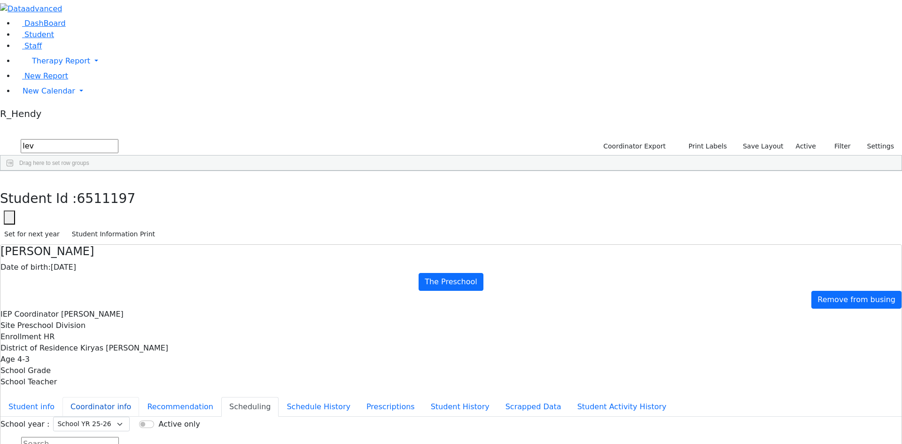
click at [139, 397] on button "Coordinator info" at bounding box center [101, 407] width 77 height 20
click at [210, 397] on button "Recommendation" at bounding box center [180, 407] width 82 height 20
click at [234, 397] on button "Scheduling" at bounding box center [249, 407] width 57 height 20
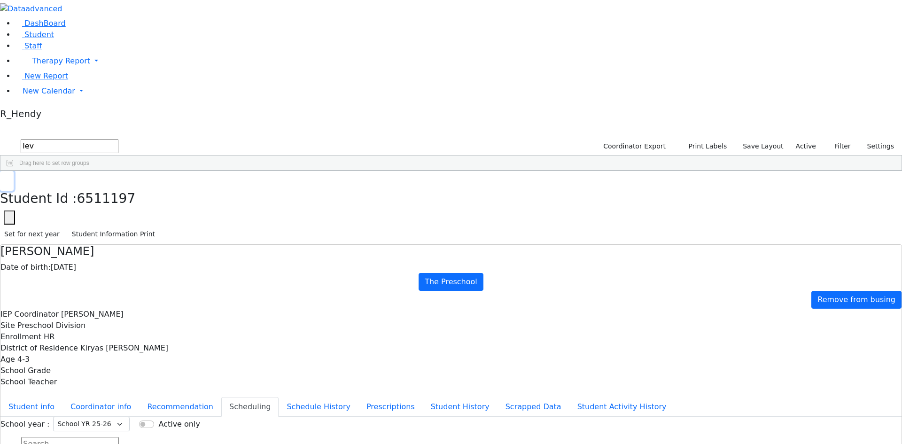
click at [14, 171] on button "button" at bounding box center [7, 181] width 14 height 20
click at [38, 95] on span "New Calendar" at bounding box center [49, 90] width 53 height 9
click at [29, 116] on link "Calendar" at bounding box center [37, 109] width 34 height 11
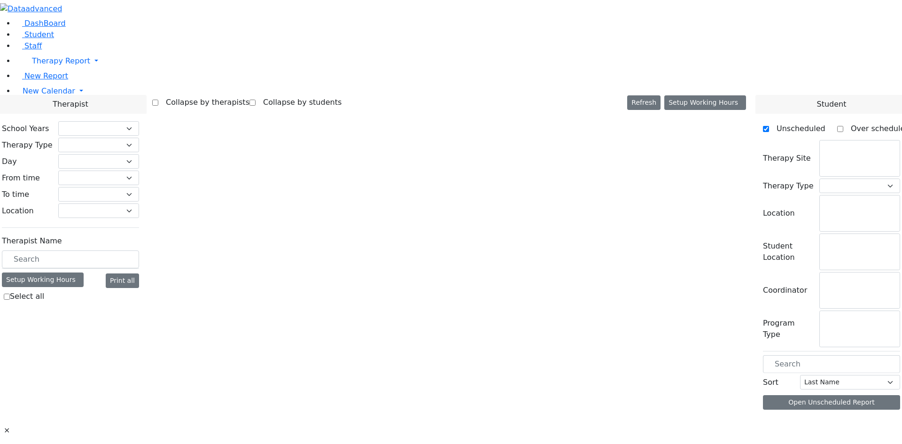
select select "212"
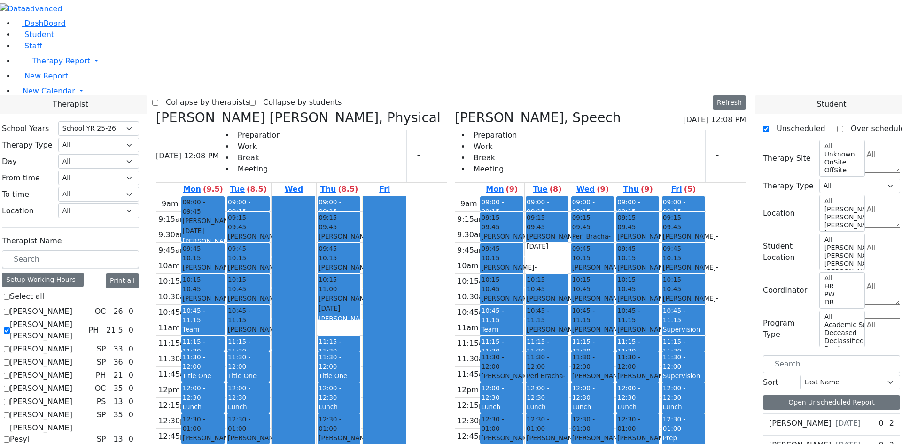
click at [673, 326] on span "- [DATE]" at bounding box center [645, 334] width 55 height 17
drag, startPoint x: 691, startPoint y: 197, endPoint x: 637, endPoint y: 367, distance: 177.5
click at [637, 367] on tr "09:00 - 09:15 Prep 09:15 - 09:45 [PERSON_NAME] - [DATE] [PERSON_NAME] 09:45 - 1…" at bounding box center [580, 382] width 251 height 372
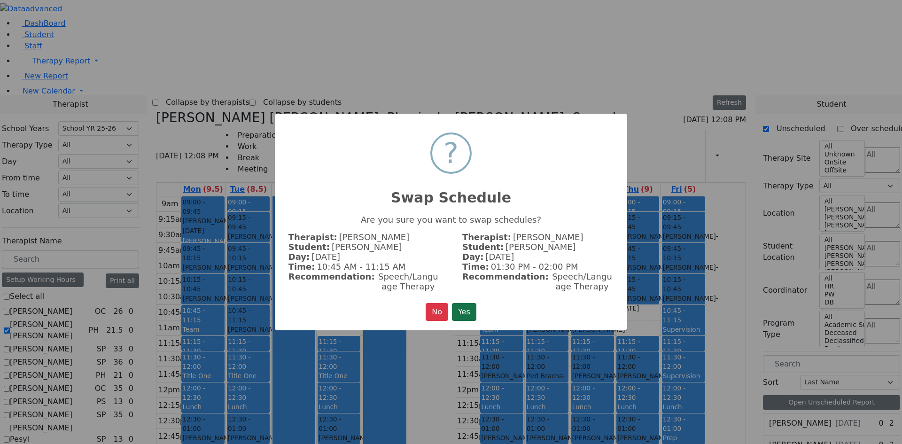
click at [467, 316] on button "Yes" at bounding box center [464, 312] width 24 height 18
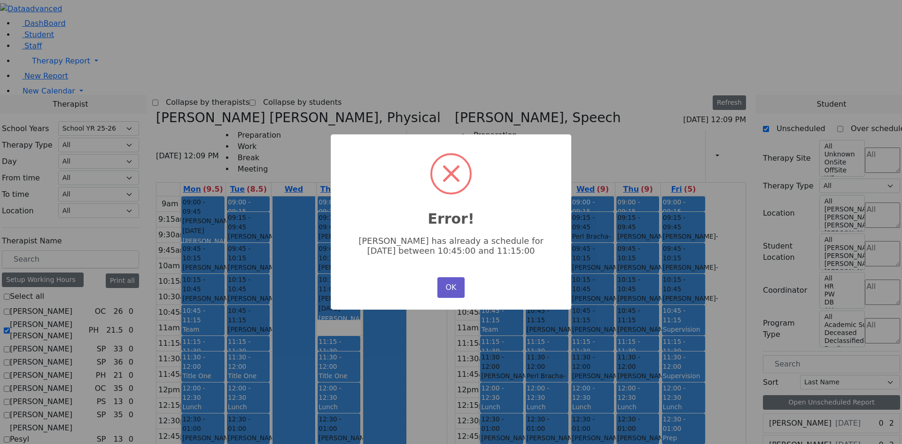
click at [454, 289] on button "OK" at bounding box center [451, 287] width 27 height 21
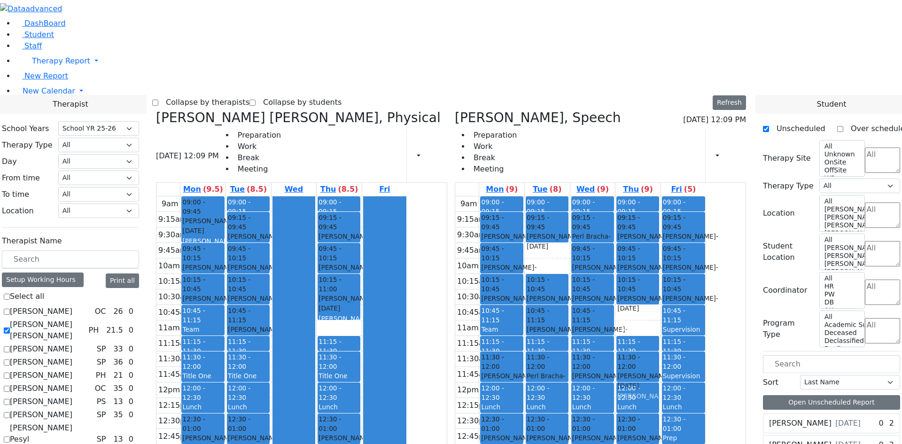
drag, startPoint x: 681, startPoint y: 190, endPoint x: 689, endPoint y: 231, distance: 41.2
click at [661, 239] on div "09:00 - 09:15 Prep 09:15 - 09:45 [PERSON_NAME] - [DATE] [PERSON_NAME] 09:45 - 1…" at bounding box center [638, 382] width 45 height 372
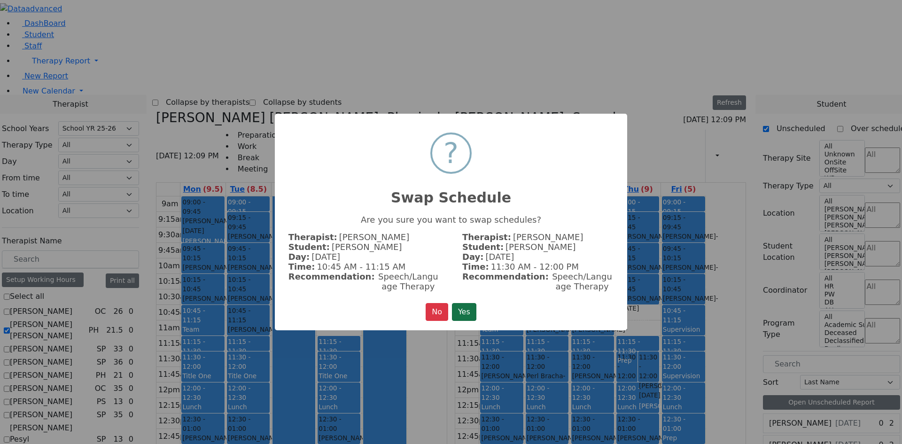
click at [460, 305] on button "Yes" at bounding box center [464, 312] width 24 height 18
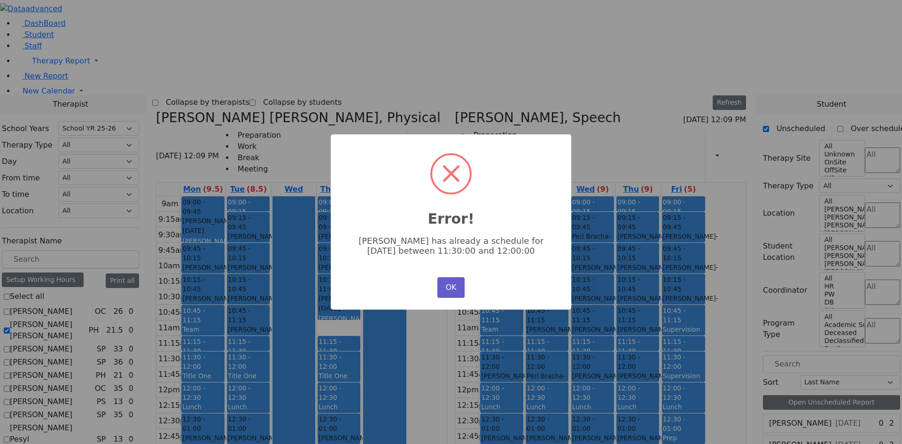
click at [458, 287] on button "OK" at bounding box center [451, 287] width 27 height 21
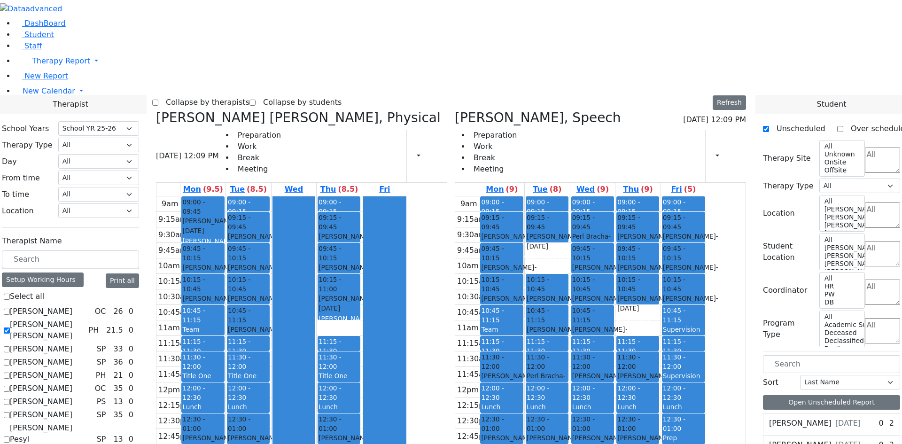
drag, startPoint x: 687, startPoint y: 192, endPoint x: 641, endPoint y: 329, distance: 145.2
click at [641, 329] on tr "09:00 - 09:15 Prep 09:15 - 09:45 [PERSON_NAME] - [DATE] [PERSON_NAME] 09:45 - 1…" at bounding box center [580, 382] width 251 height 372
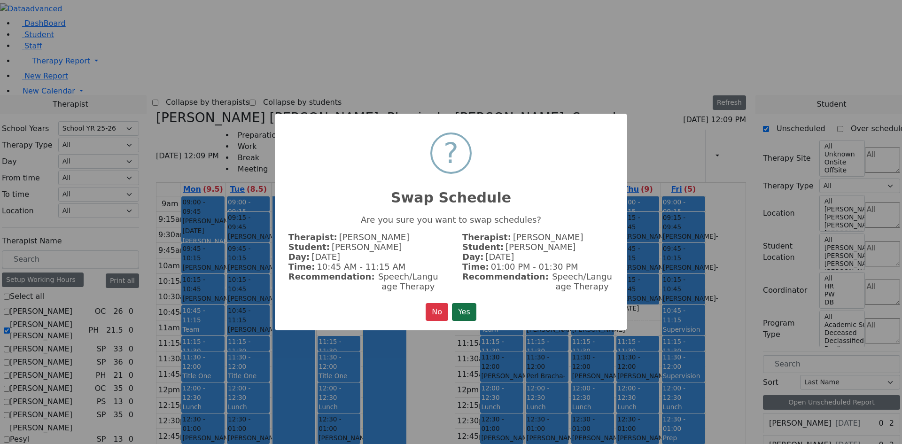
click at [466, 309] on button "Yes" at bounding box center [464, 312] width 24 height 18
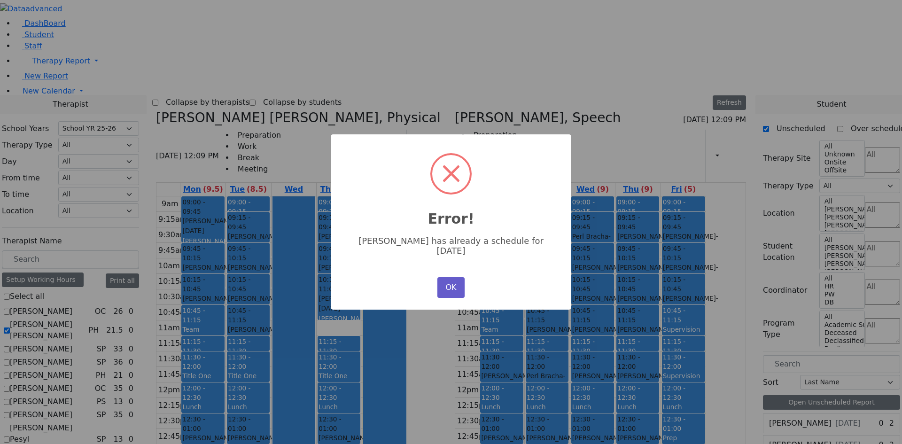
click at [448, 279] on button "OK" at bounding box center [451, 287] width 27 height 21
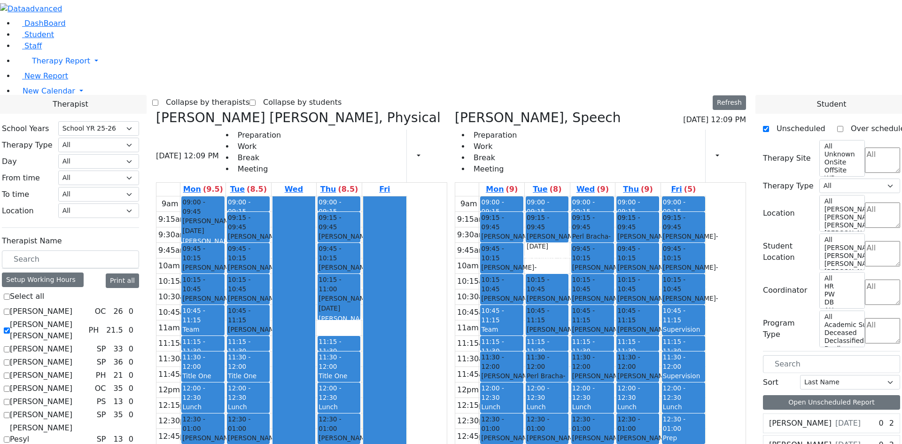
drag, startPoint x: 643, startPoint y: 367, endPoint x: 676, endPoint y: 368, distance: 32.5
click at [676, 368] on tr "09:00 - 09:15 Prep 09:15 - 09:45 Tyrnauer Yakov - 09/14/2021 Glick, Shana 09:45…" at bounding box center [580, 382] width 251 height 372
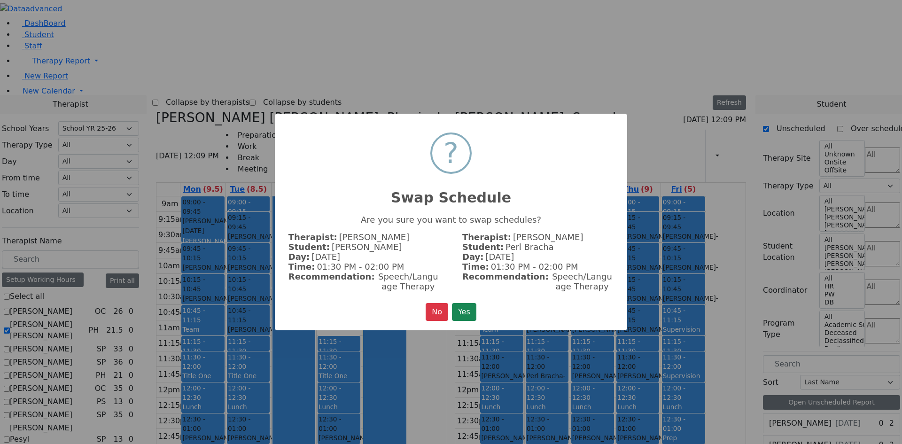
click at [471, 314] on button "Yes" at bounding box center [464, 312] width 24 height 18
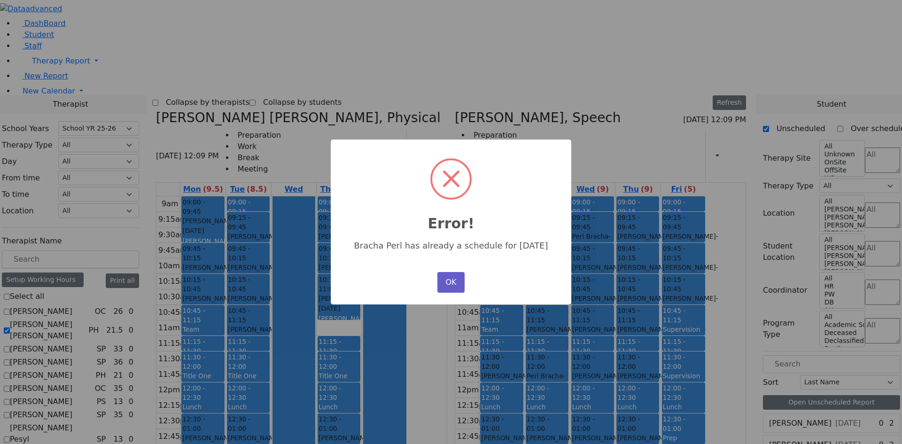
click at [456, 282] on button "OK" at bounding box center [451, 282] width 27 height 21
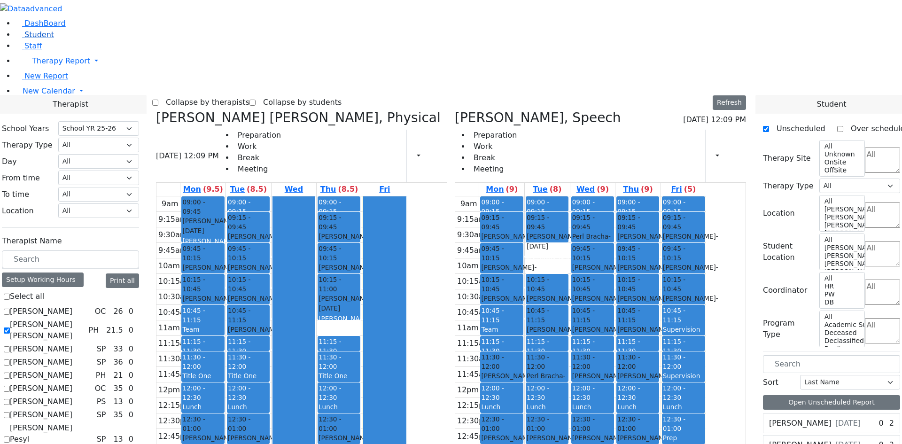
drag, startPoint x: 39, startPoint y: 71, endPoint x: 43, endPoint y: 75, distance: 5.4
click at [39, 39] on span "Student" at bounding box center [39, 34] width 30 height 9
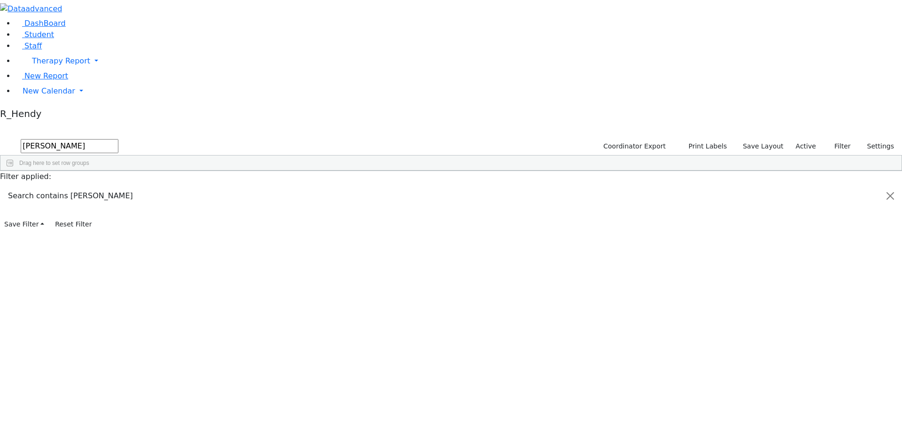
type input "[PERSON_NAME]"
click at [179, 278] on div "[PERSON_NAME]" at bounding box center [149, 284] width 59 height 13
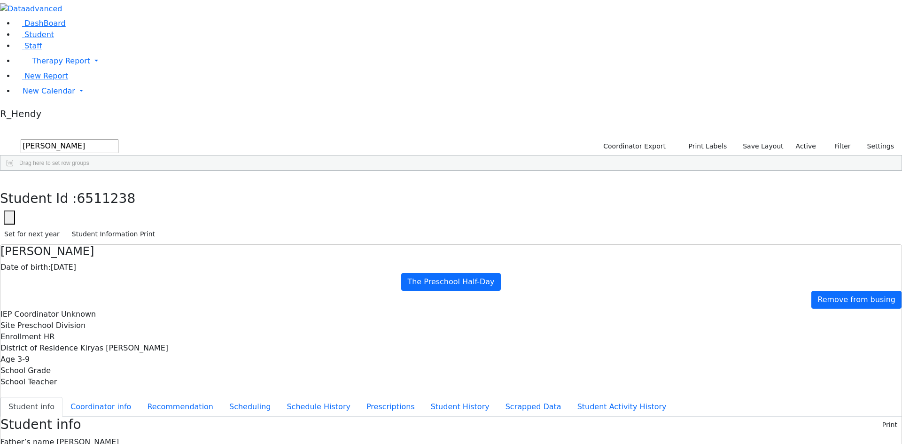
scroll to position [12, 0]
click at [221, 397] on button "Recommendation" at bounding box center [180, 407] width 82 height 20
checkbox input "true"
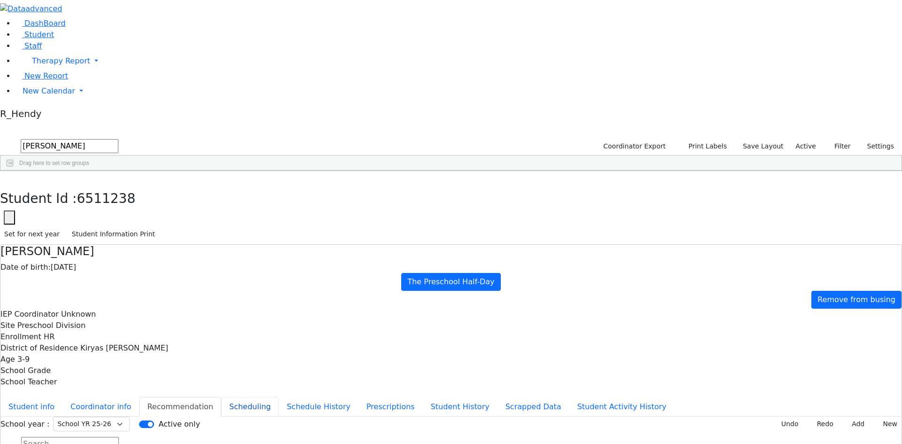
click at [221, 397] on button "Scheduling" at bounding box center [249, 407] width 57 height 20
click at [9, 179] on icon "button" at bounding box center [6, 182] width 5 height 6
